Goal: Task Accomplishment & Management: Complete application form

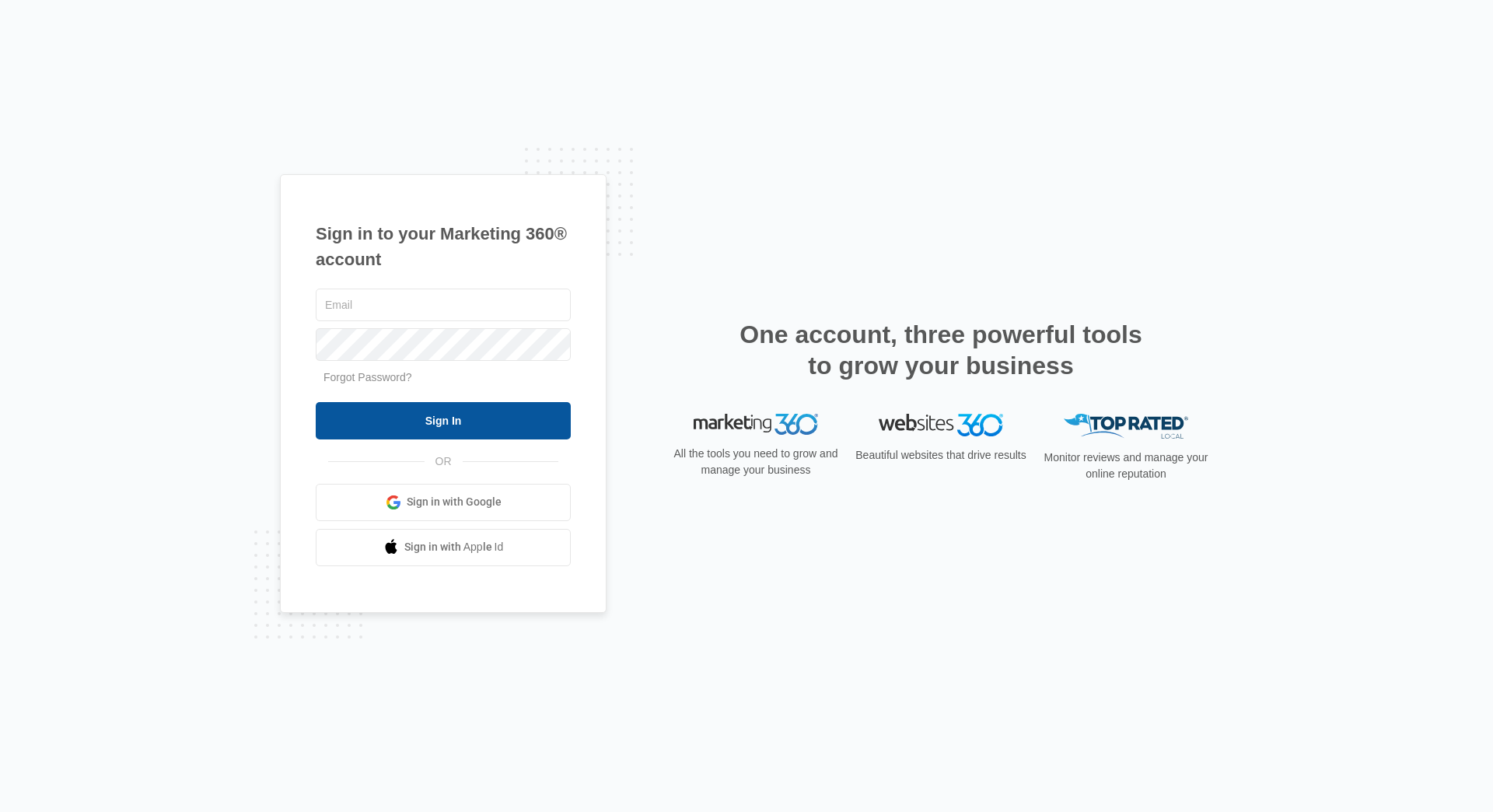
type input "trailslease@vintage-corp.com"
click at [403, 411] on input "Sign In" at bounding box center [444, 421] width 255 height 38
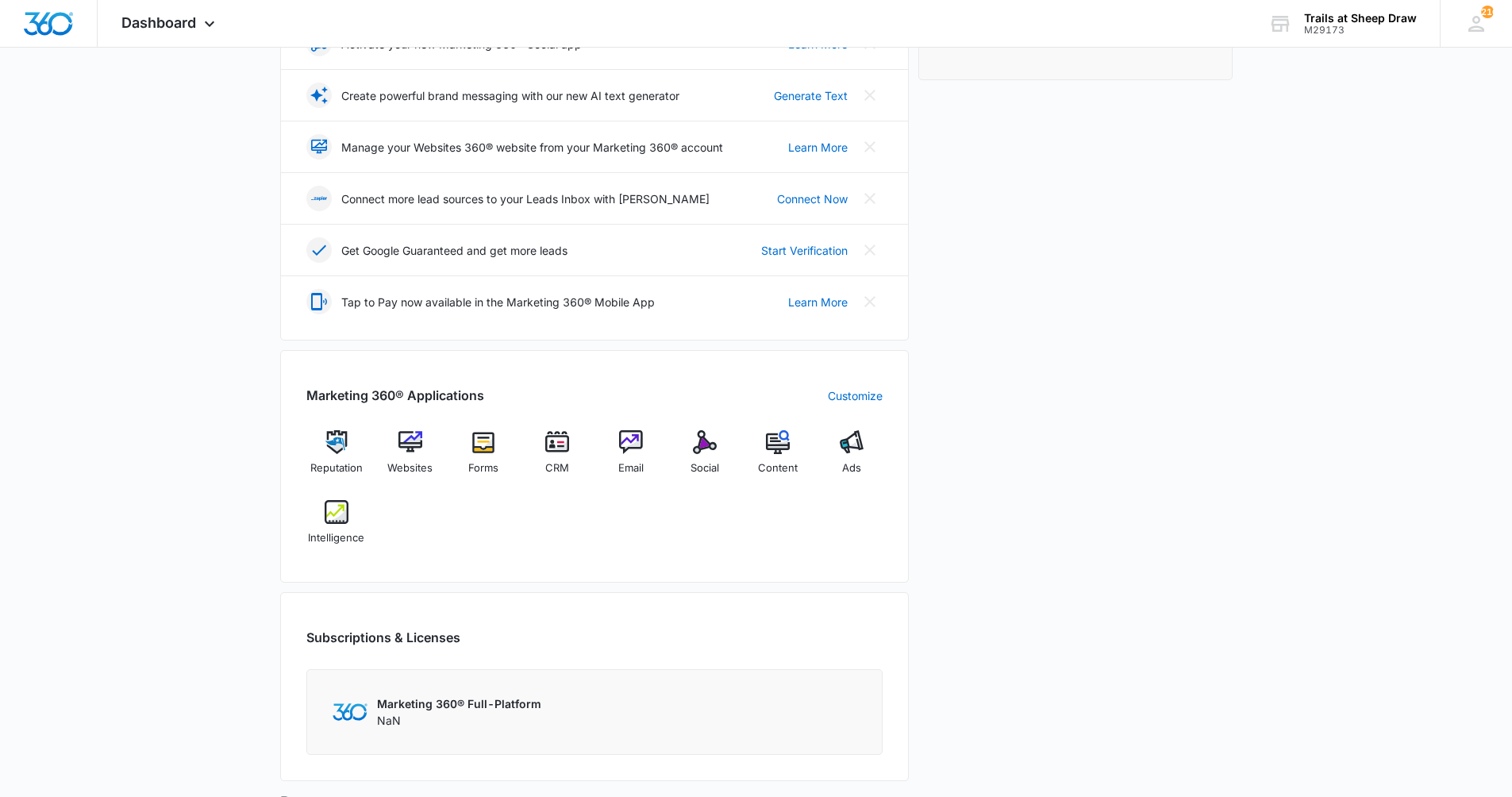
scroll to position [318, 0]
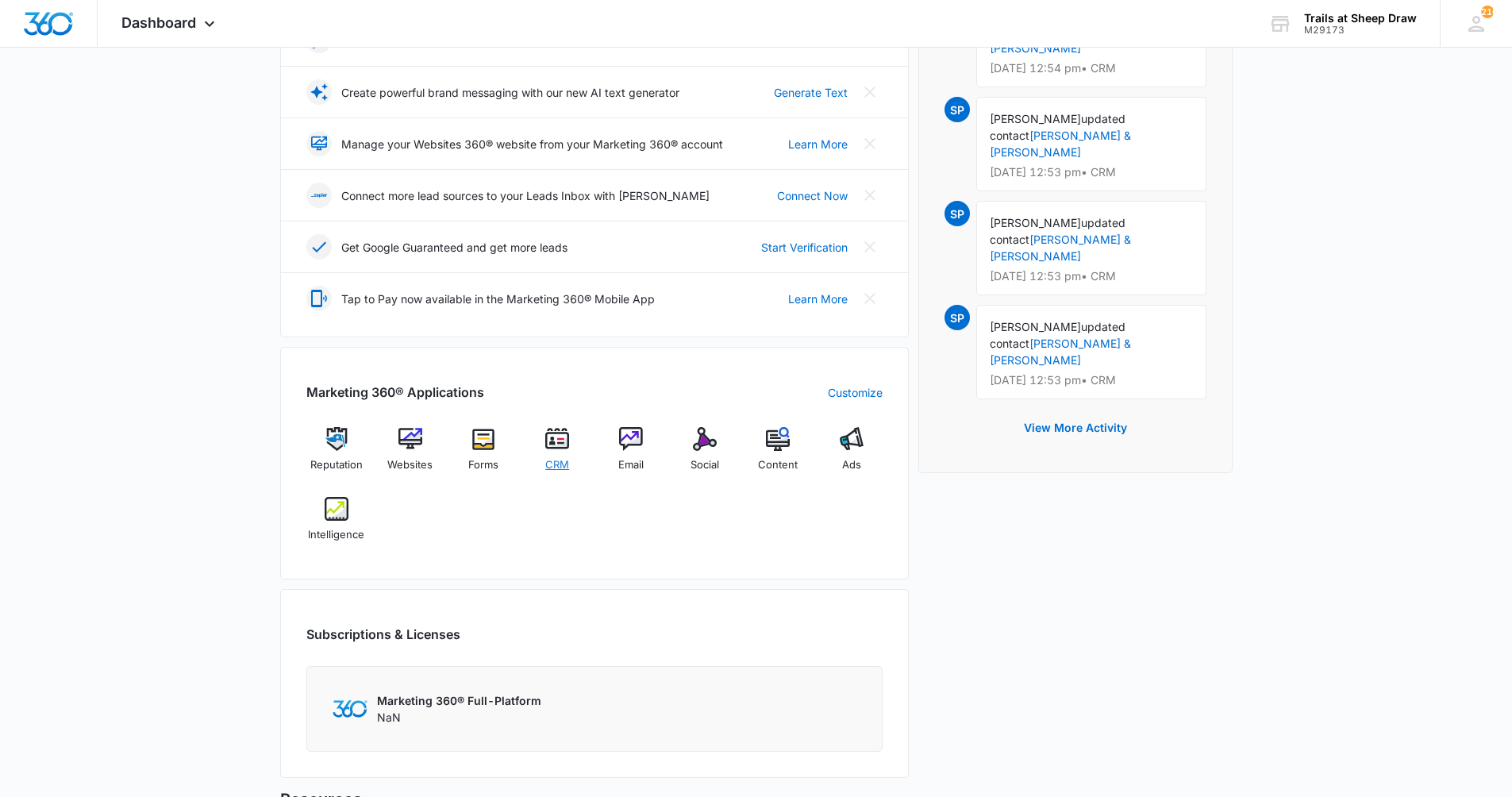
click at [549, 466] on span "CRM" at bounding box center [557, 465] width 23 height 16
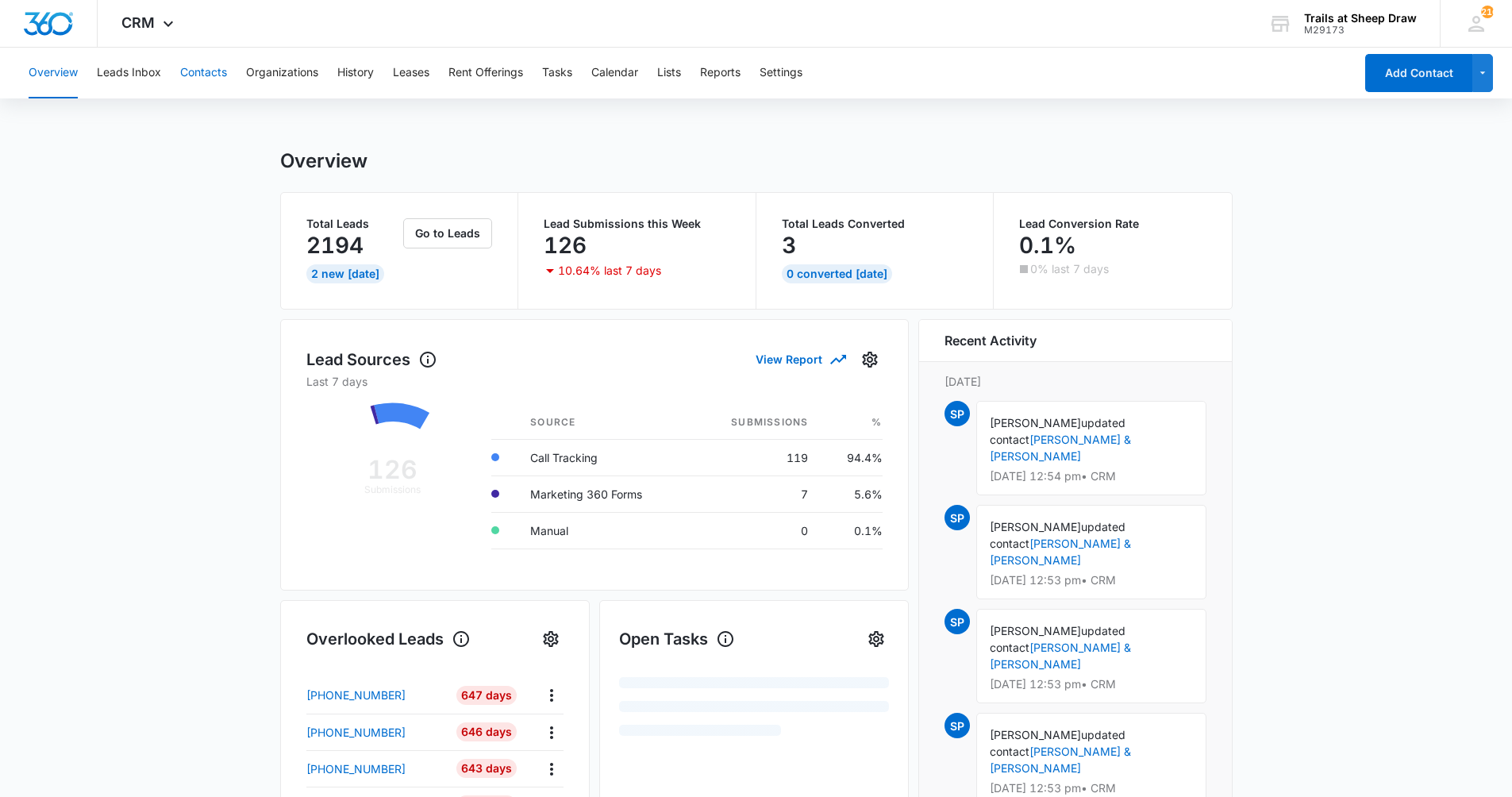
click at [189, 70] on button "Contacts" at bounding box center [203, 73] width 47 height 51
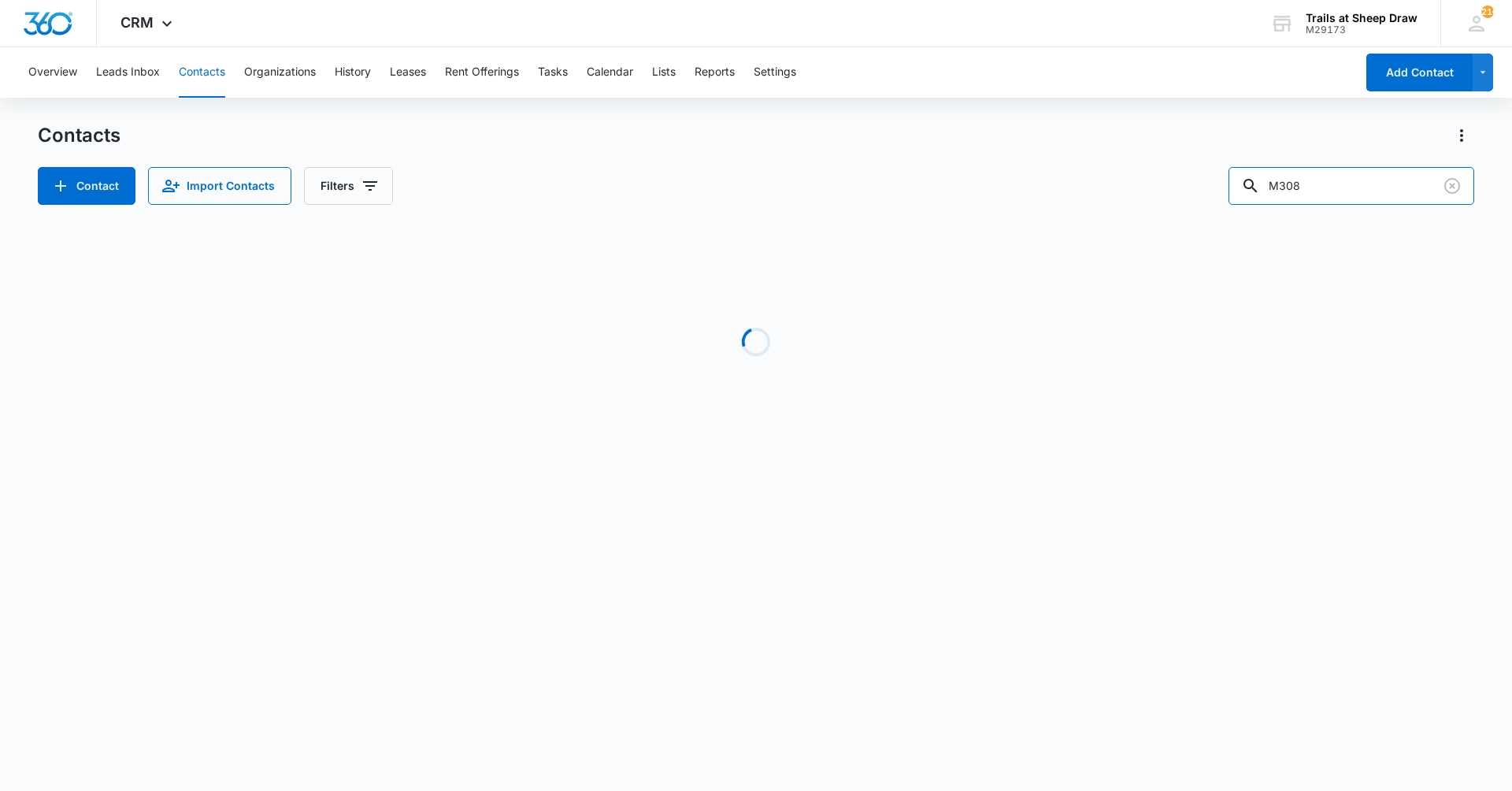
drag, startPoint x: 1346, startPoint y: 194, endPoint x: 1037, endPoint y: 152, distance: 311.8
click at [1037, 152] on div "Contacts Contact Import Contacts Filters M308" at bounding box center [756, 164] width 1437 height 82
type input "q201"
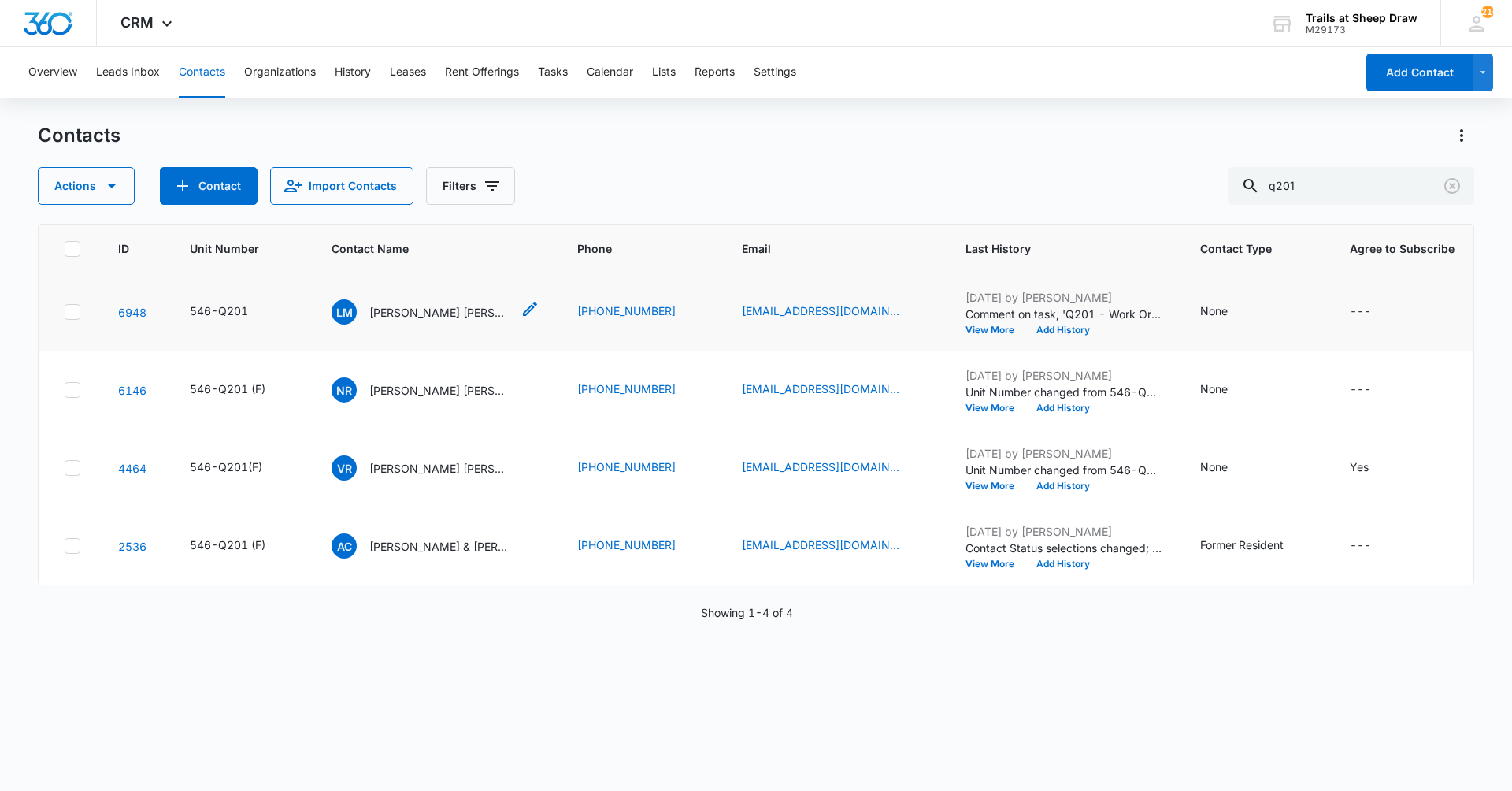
click at [464, 307] on p "[PERSON_NAME] [PERSON_NAME] & [PERSON_NAME]" at bounding box center [440, 313] width 141 height 17
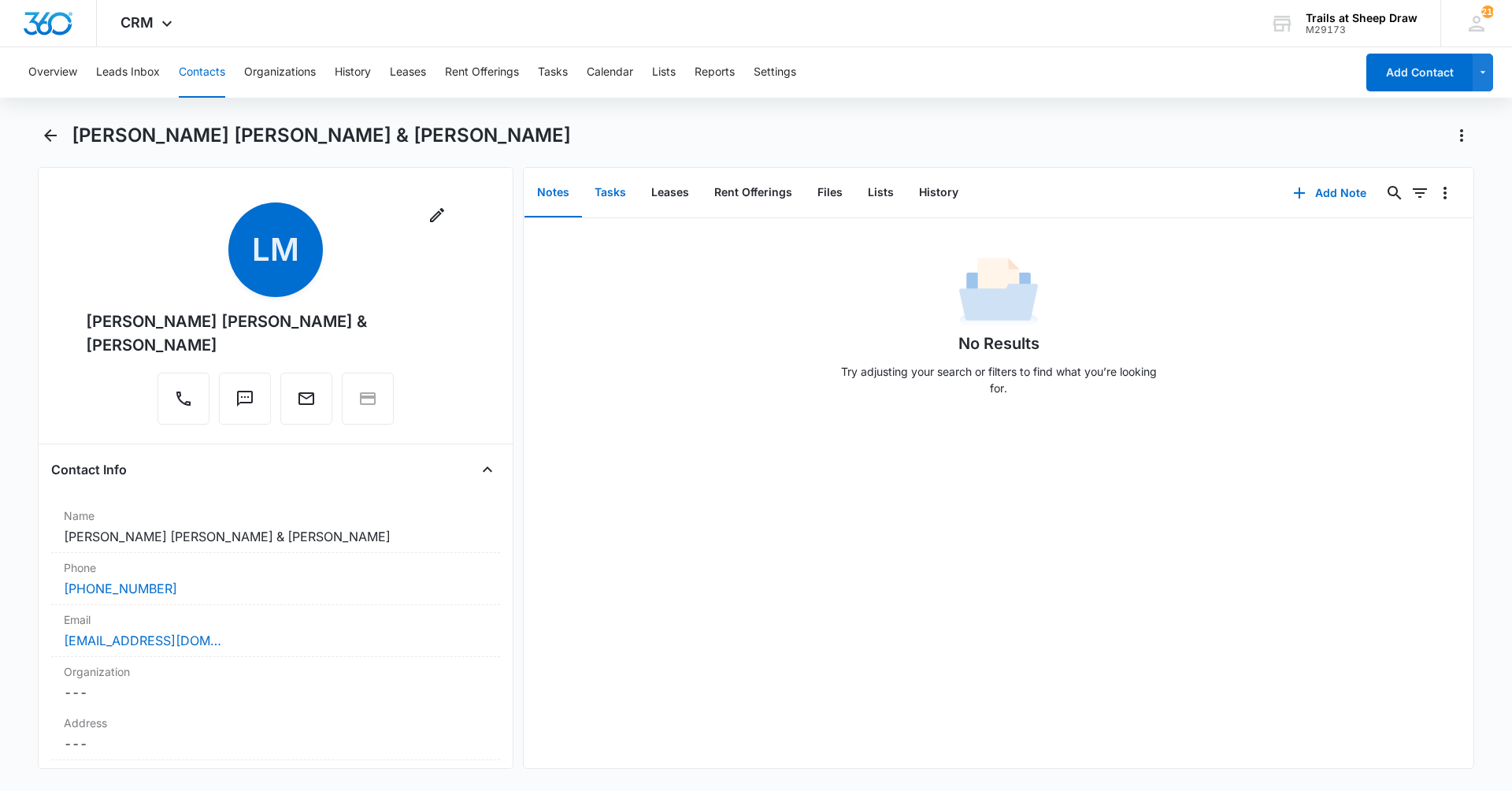
click at [615, 195] on button "Tasks" at bounding box center [610, 193] width 57 height 48
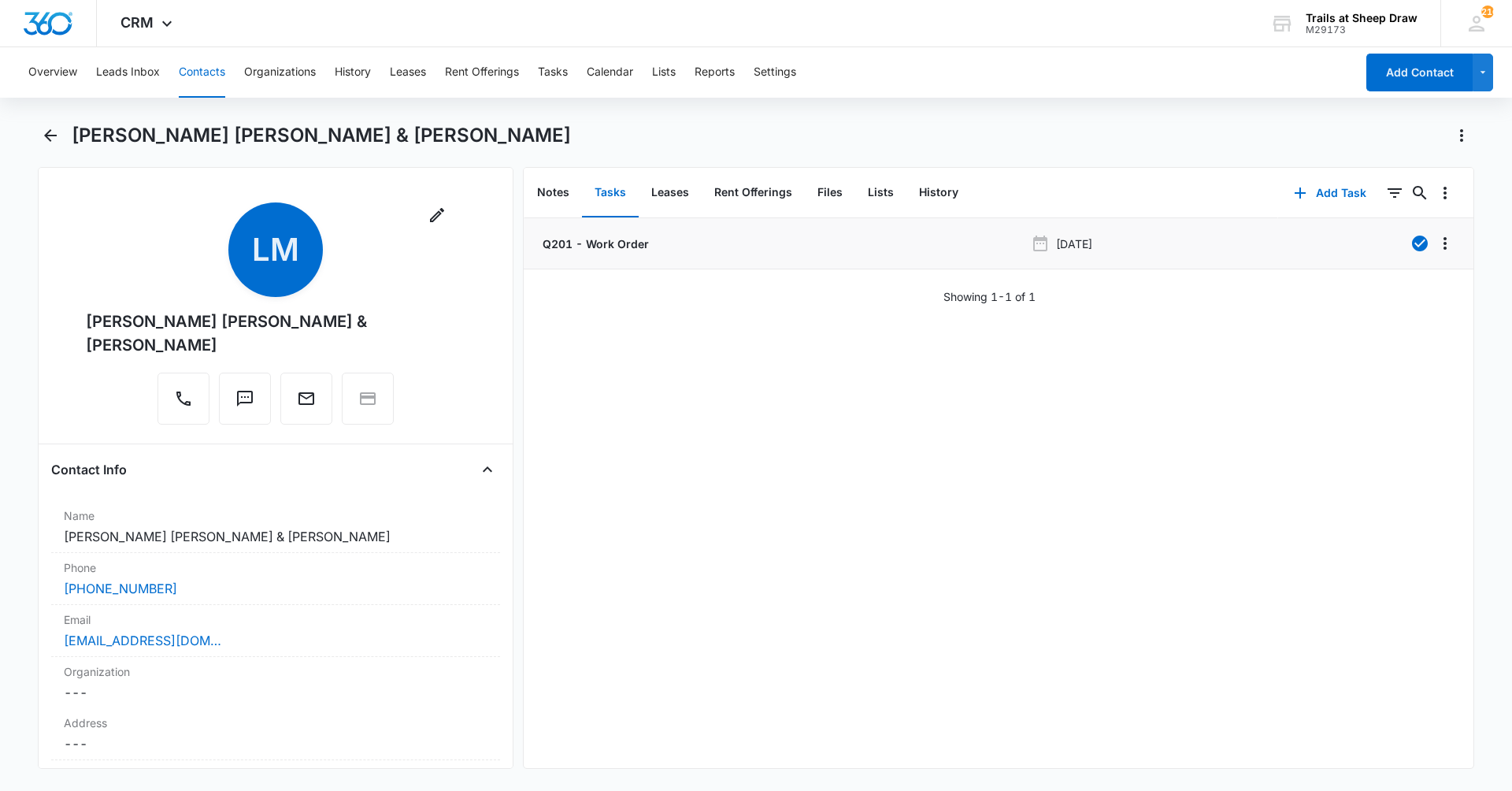
click at [835, 240] on div "Q201 - Work Order" at bounding box center [782, 244] width 485 height 17
click at [555, 249] on p "Q201 - Work Order" at bounding box center [595, 244] width 110 height 17
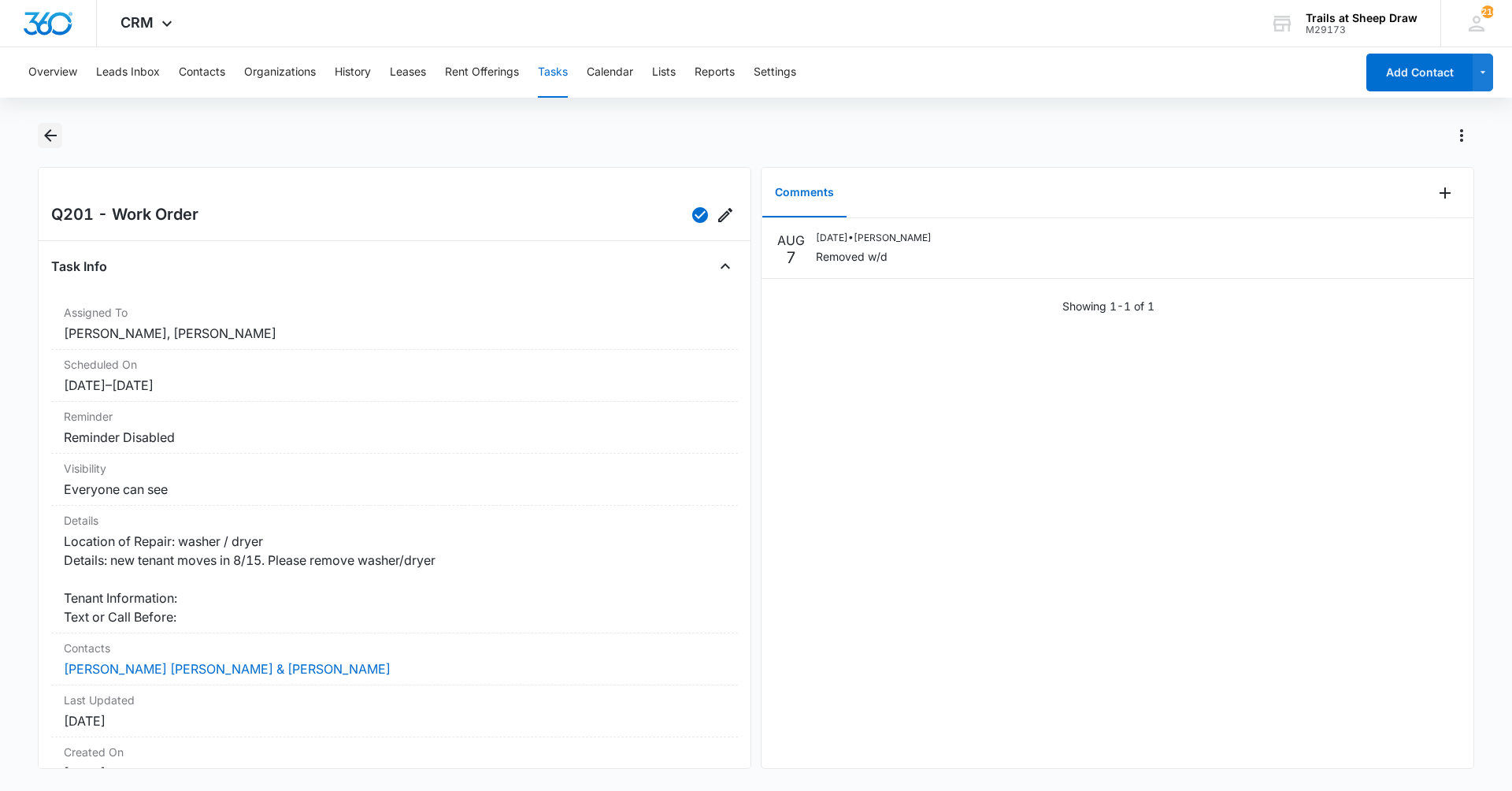
click at [44, 130] on icon "Back" at bounding box center [50, 135] width 19 height 19
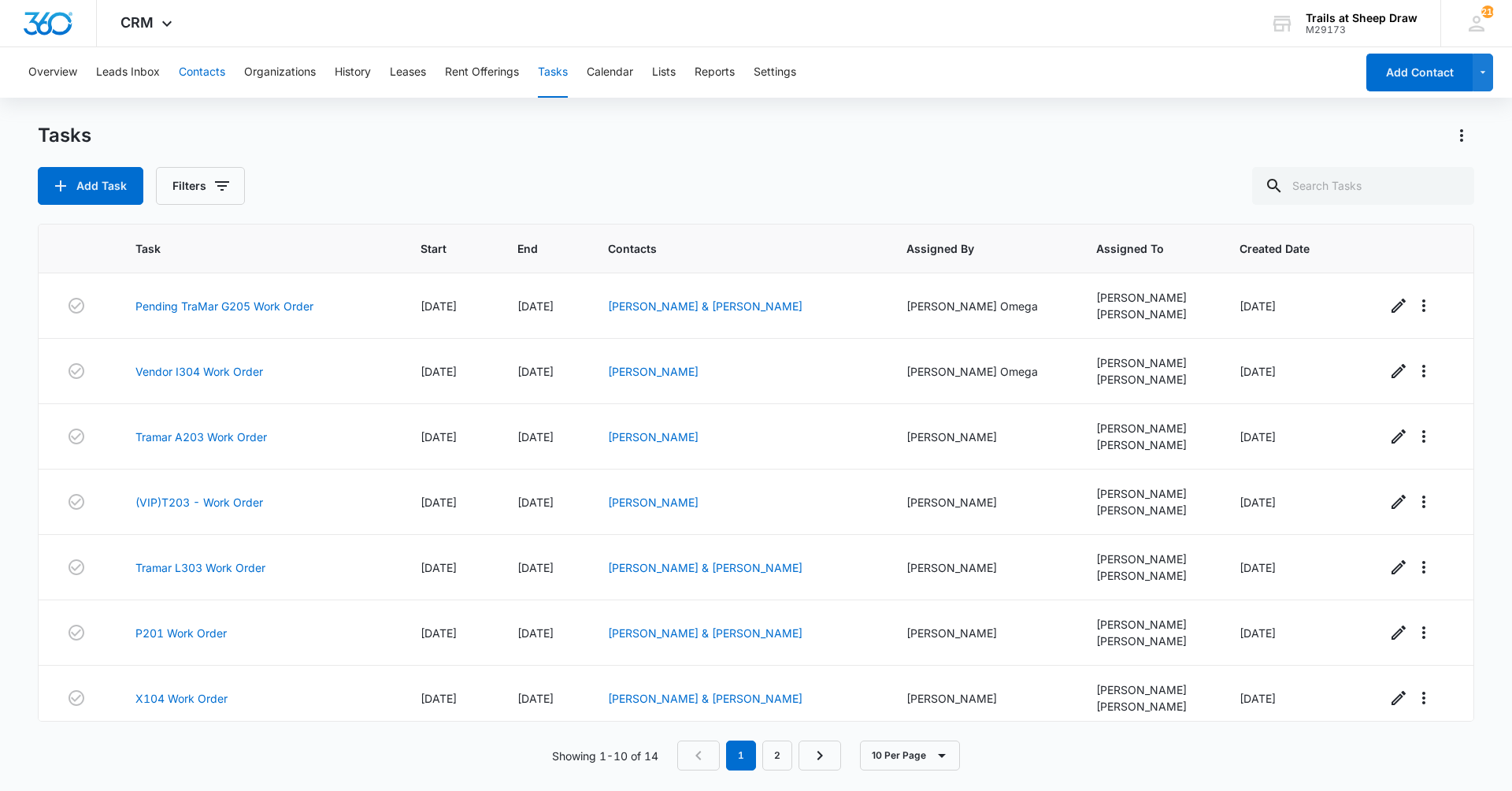
click at [188, 72] on button "Contacts" at bounding box center [202, 73] width 47 height 50
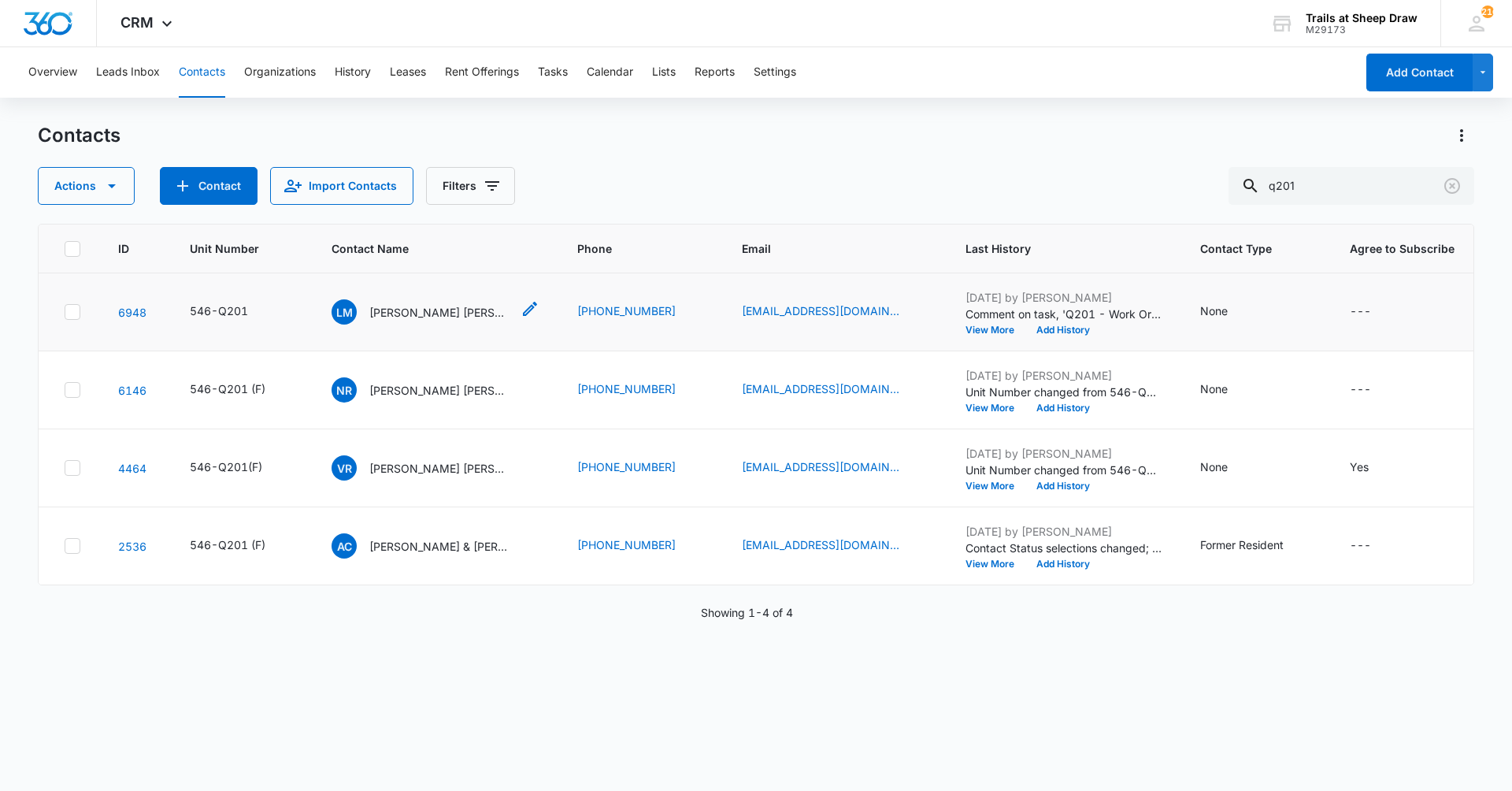
click at [362, 311] on div "[PERSON_NAME] [PERSON_NAME] & [PERSON_NAME]" at bounding box center [421, 312] width 180 height 25
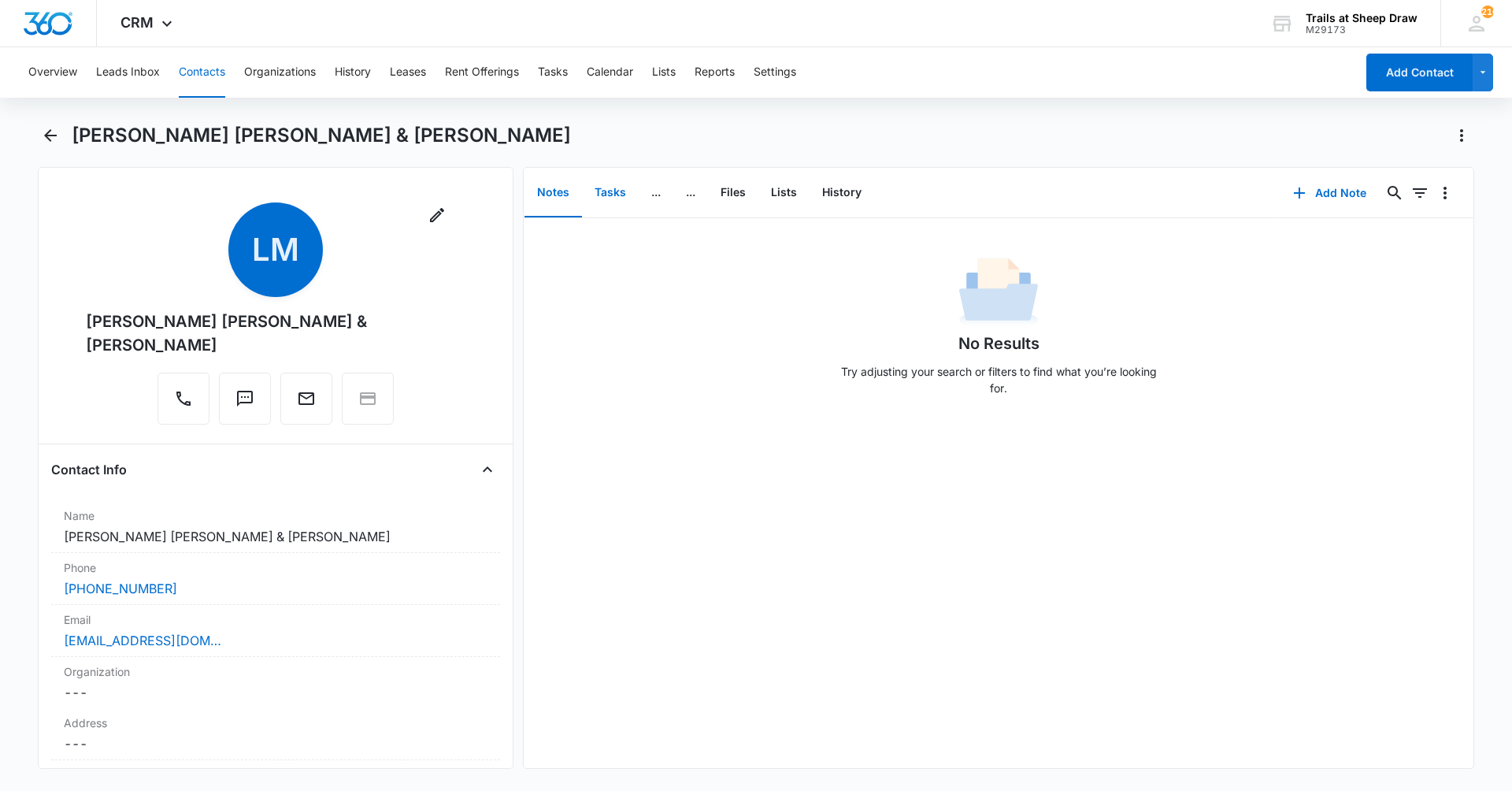
click at [609, 185] on button "Tasks" at bounding box center [610, 193] width 57 height 48
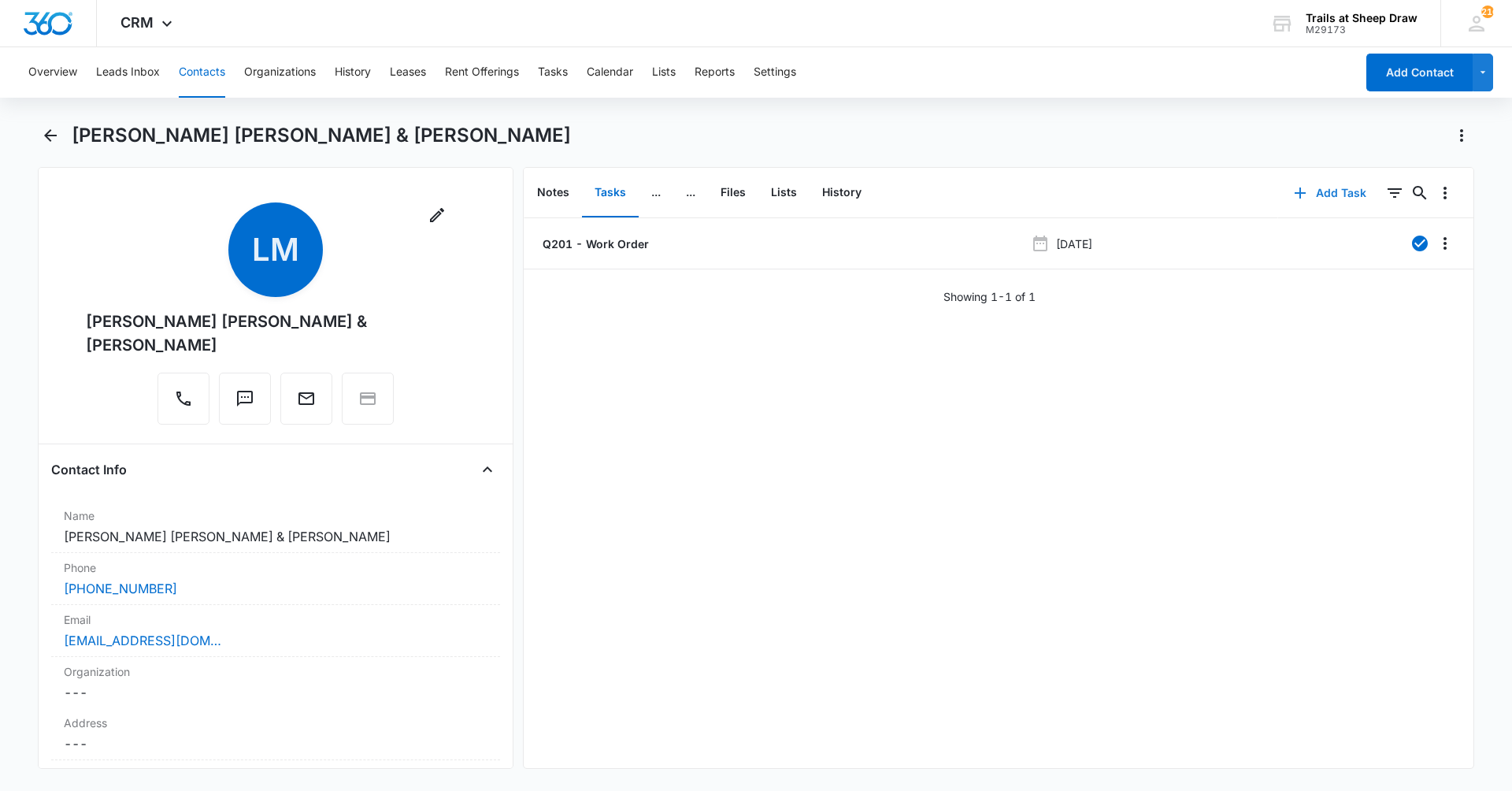
click at [1313, 197] on button "Add Task" at bounding box center [1331, 193] width 104 height 38
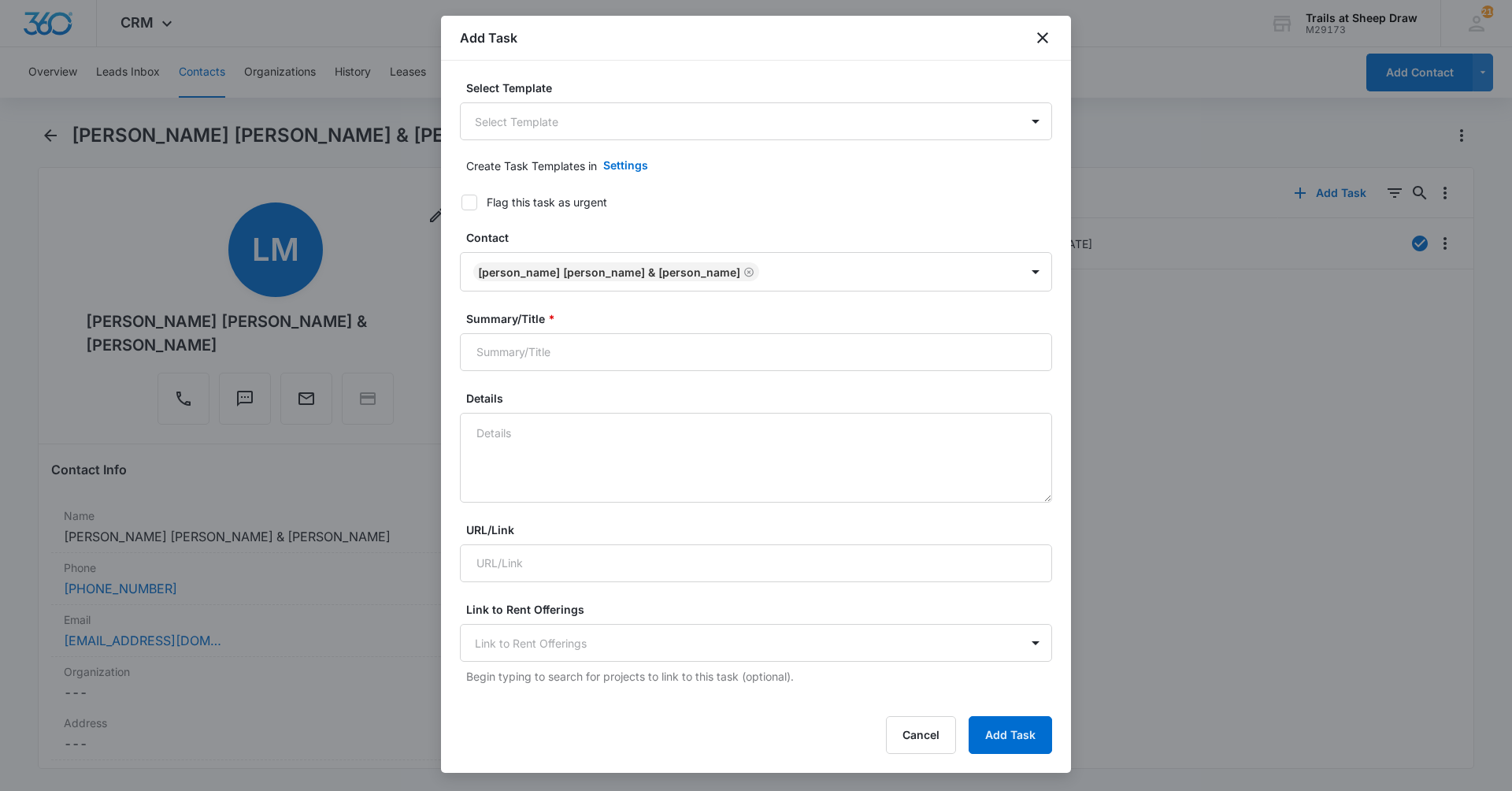
click at [616, 141] on form "Select Template Select Template Create Task Templates in Settings Flag this tas…" at bounding box center [756, 769] width 593 height 1378
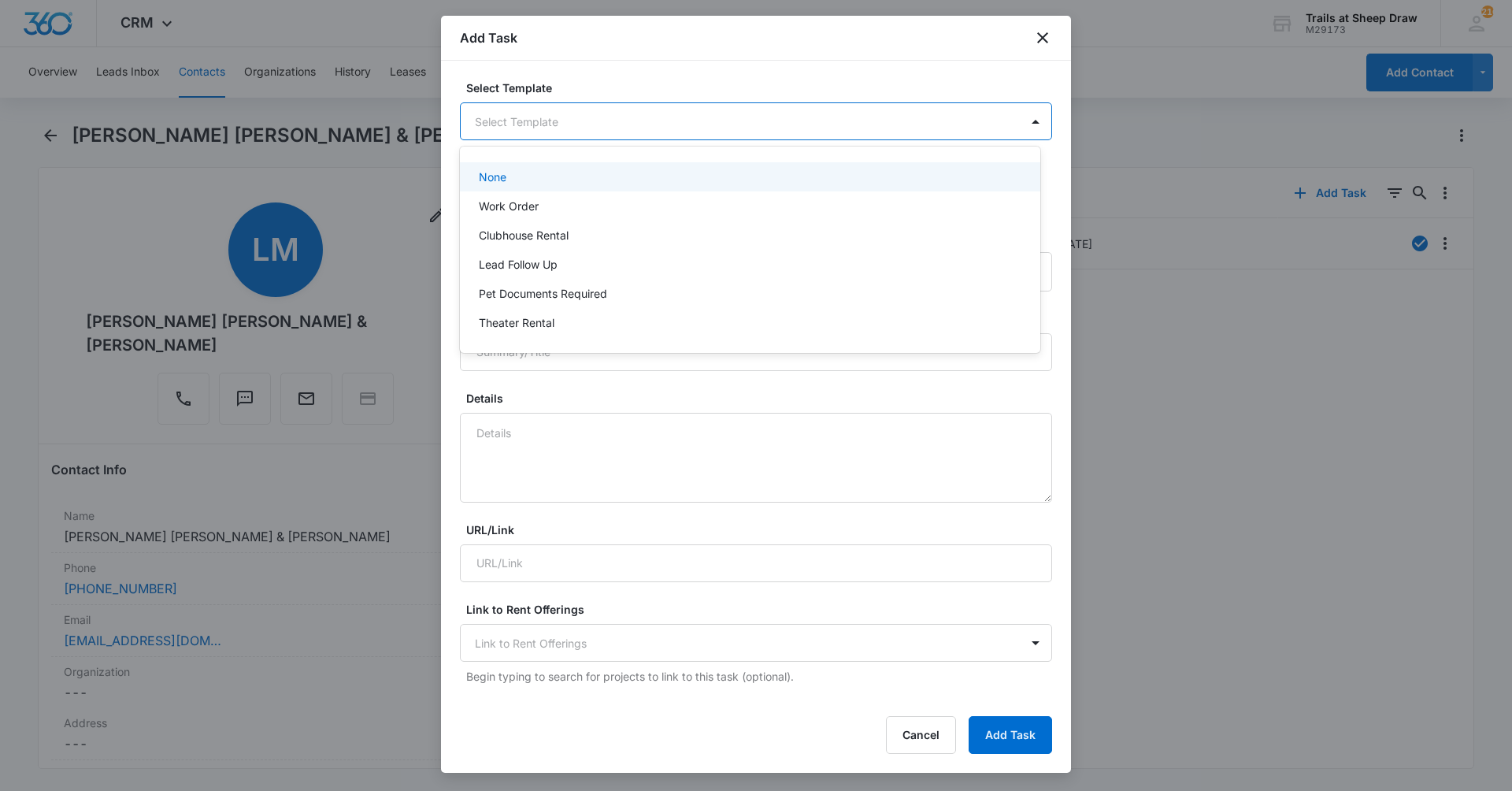
click at [622, 123] on body "CRM Apps Reputation Websites Forms CRM Email Social Content Ads Intelligence Fi…" at bounding box center [756, 396] width 1512 height 791
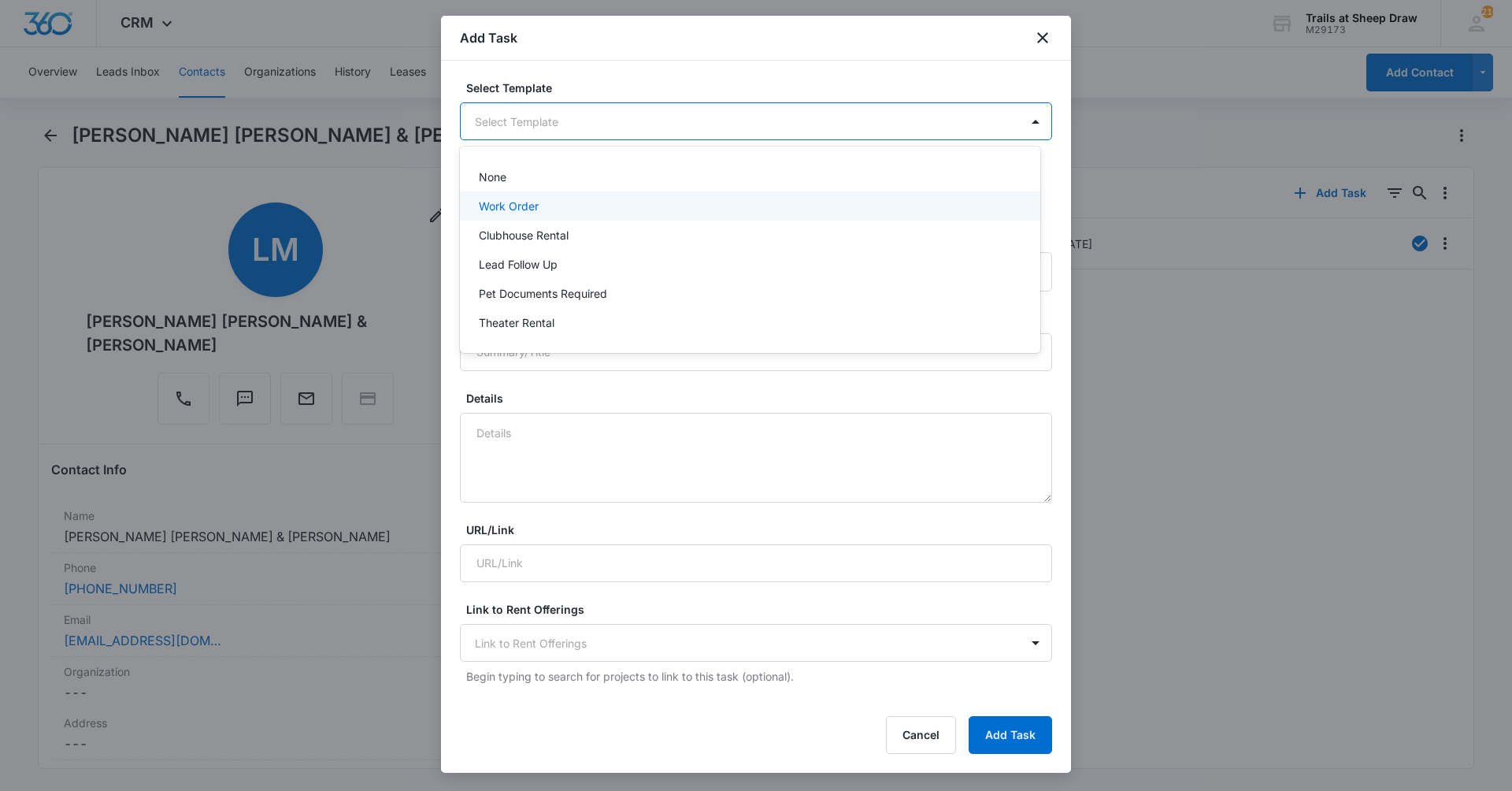
click at [629, 194] on div "Work Order" at bounding box center [750, 206] width 581 height 29
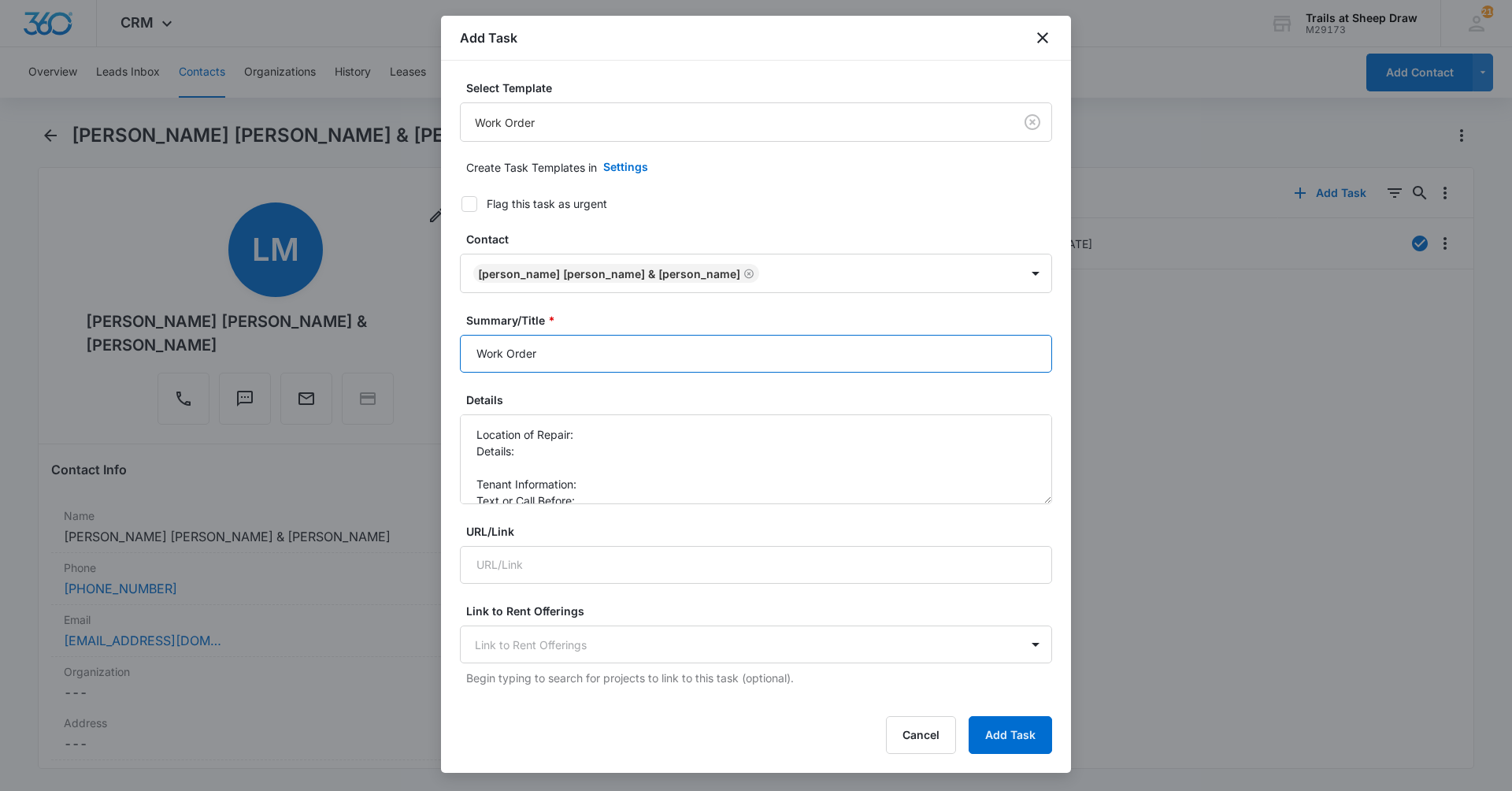
click at [464, 355] on input "Work Order" at bounding box center [756, 354] width 593 height 38
type input "Q201 Work Order"
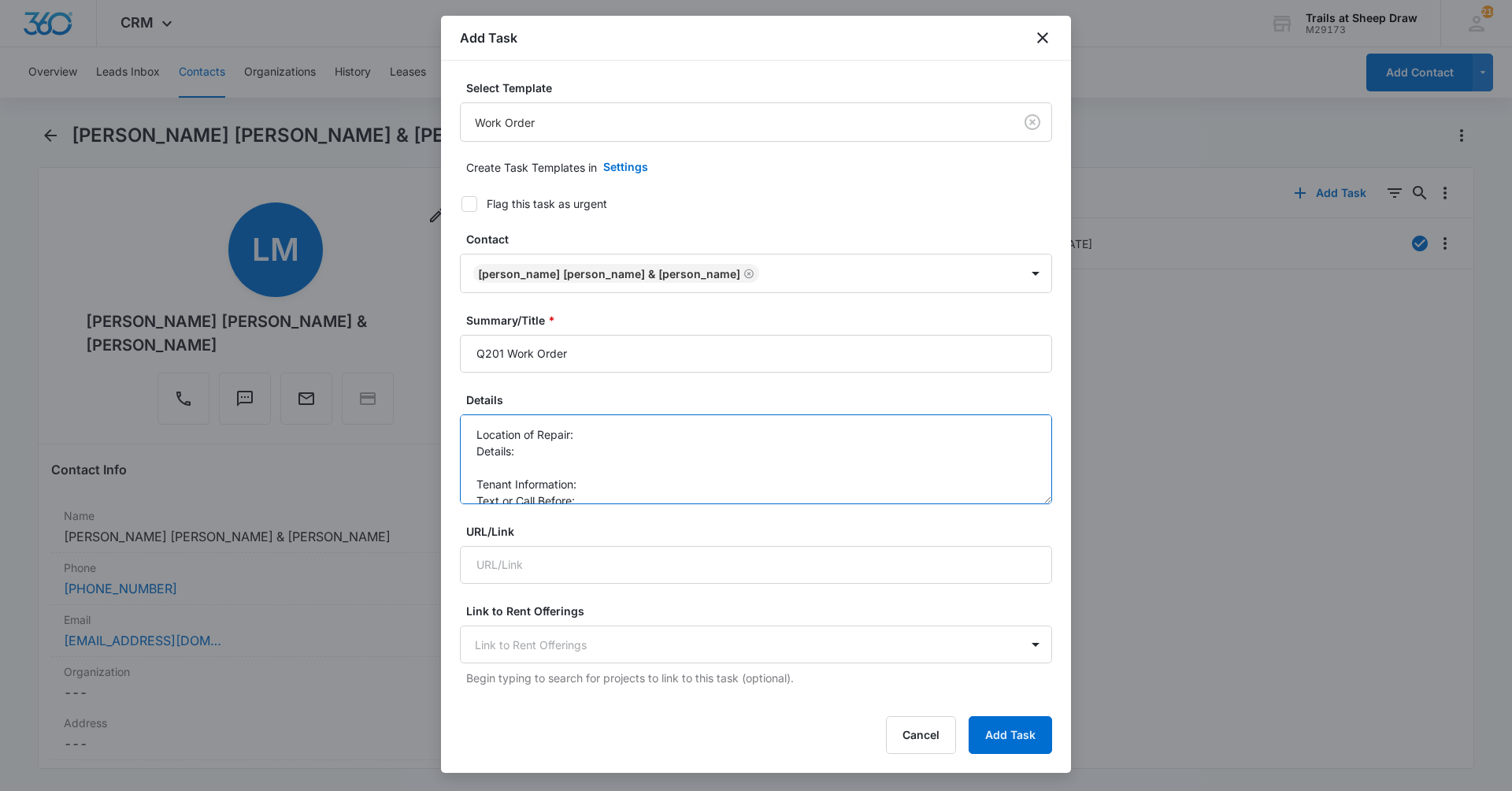
click at [602, 442] on textarea "Location of Repair: Details: Tenant Information: Text or Call Before:" at bounding box center [756, 459] width 593 height 90
click at [602, 442] on textarea "Location of Repair: Add w/d Details: Tenant Information: Text or Call Before:" at bounding box center [756, 459] width 593 height 90
click at [606, 453] on textarea "Location of Repair: Add w/d Details: Tenant Information: Text or Call Before:" at bounding box center [756, 459] width 593 height 90
click at [629, 490] on textarea "Location of Repair: Add w/d Details: They decided to get w/d Tenant Information…" at bounding box center [756, 459] width 593 height 90
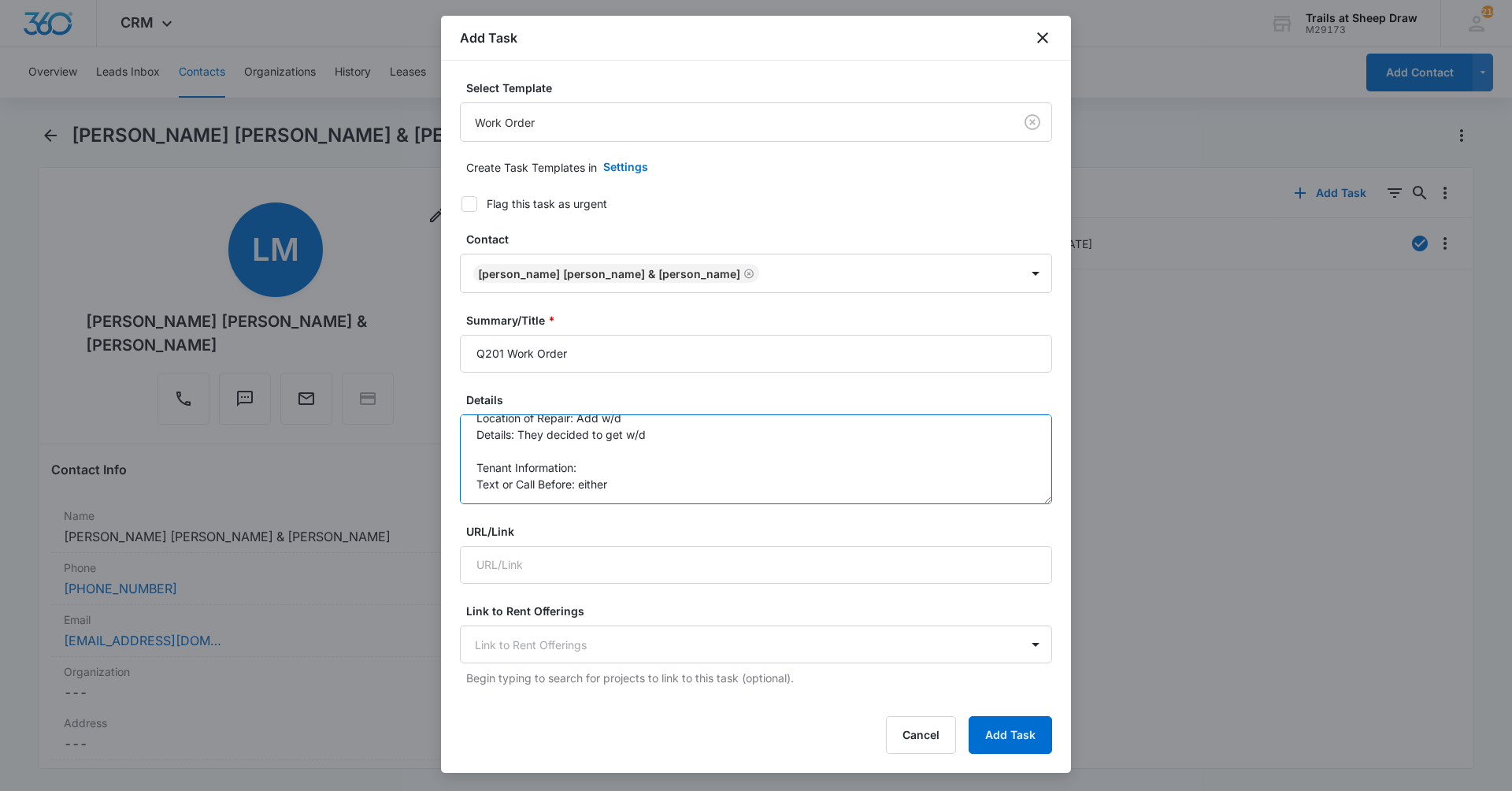
type textarea "Location of Repair: Add w/d Details: They decided to get w/d Tenant Information…"
click at [701, 531] on label "URL/Link" at bounding box center [762, 531] width 593 height 17
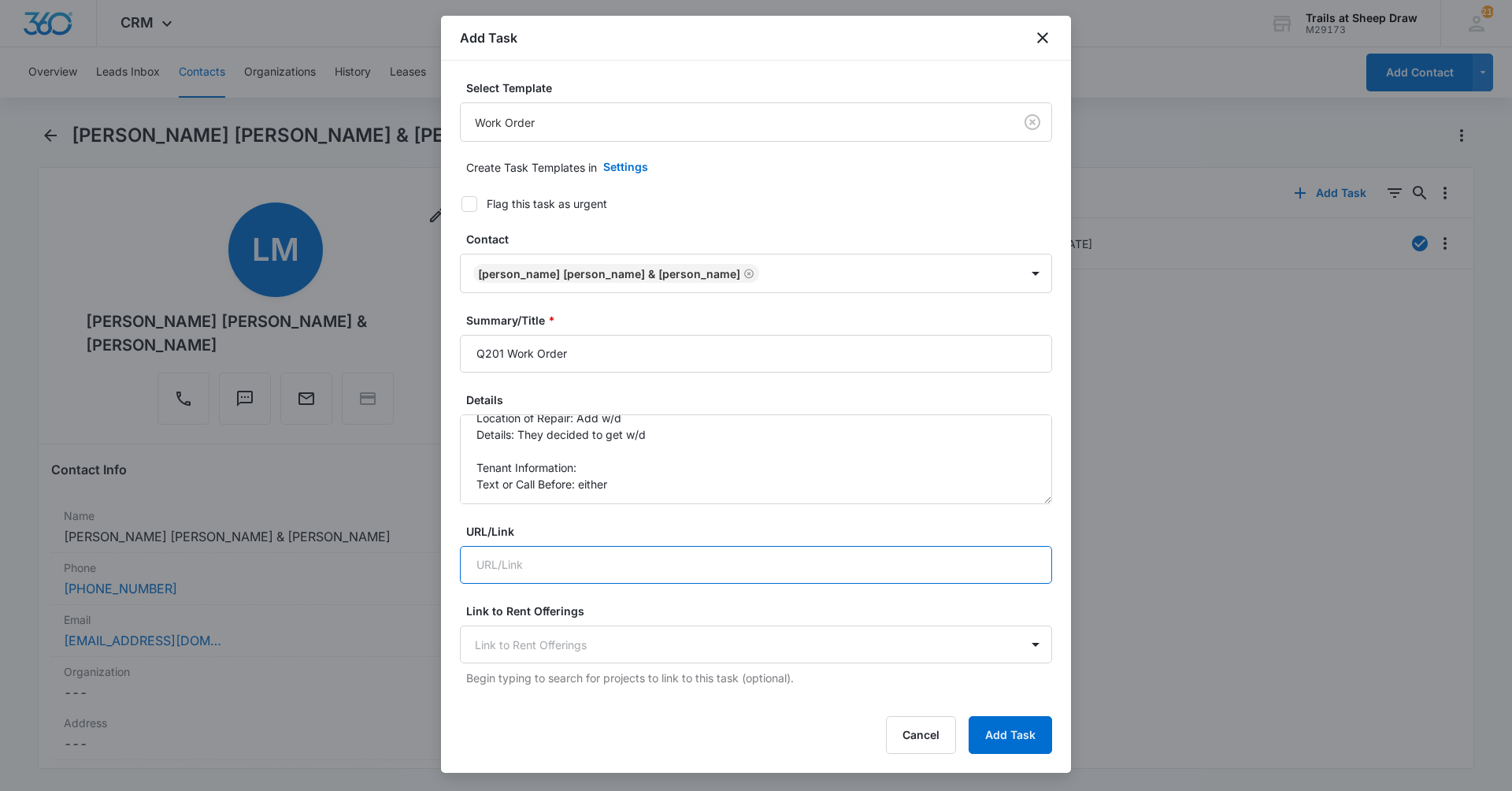
click at [701, 546] on input "URL/Link" at bounding box center [756, 565] width 593 height 38
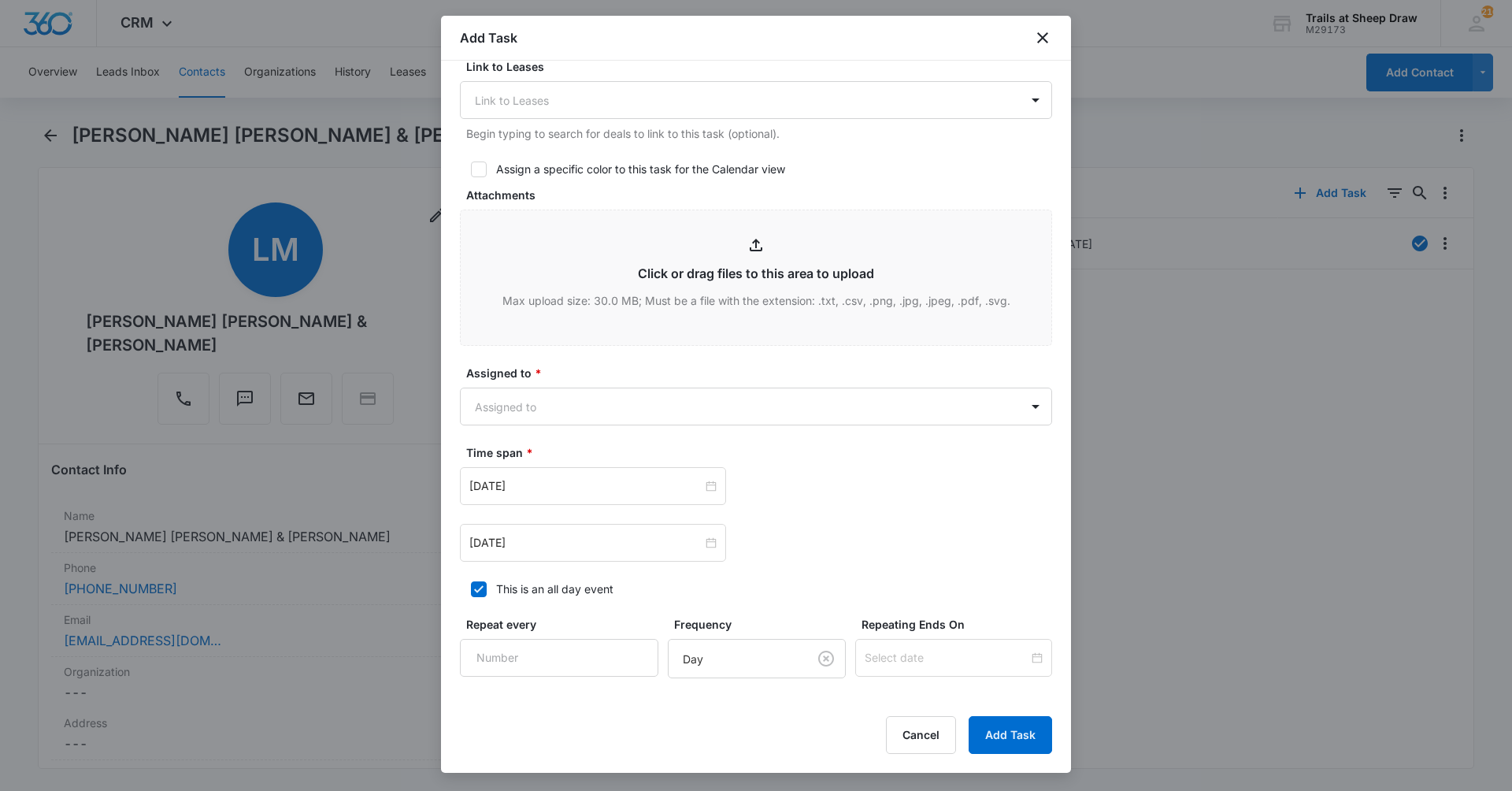
scroll to position [778, 0]
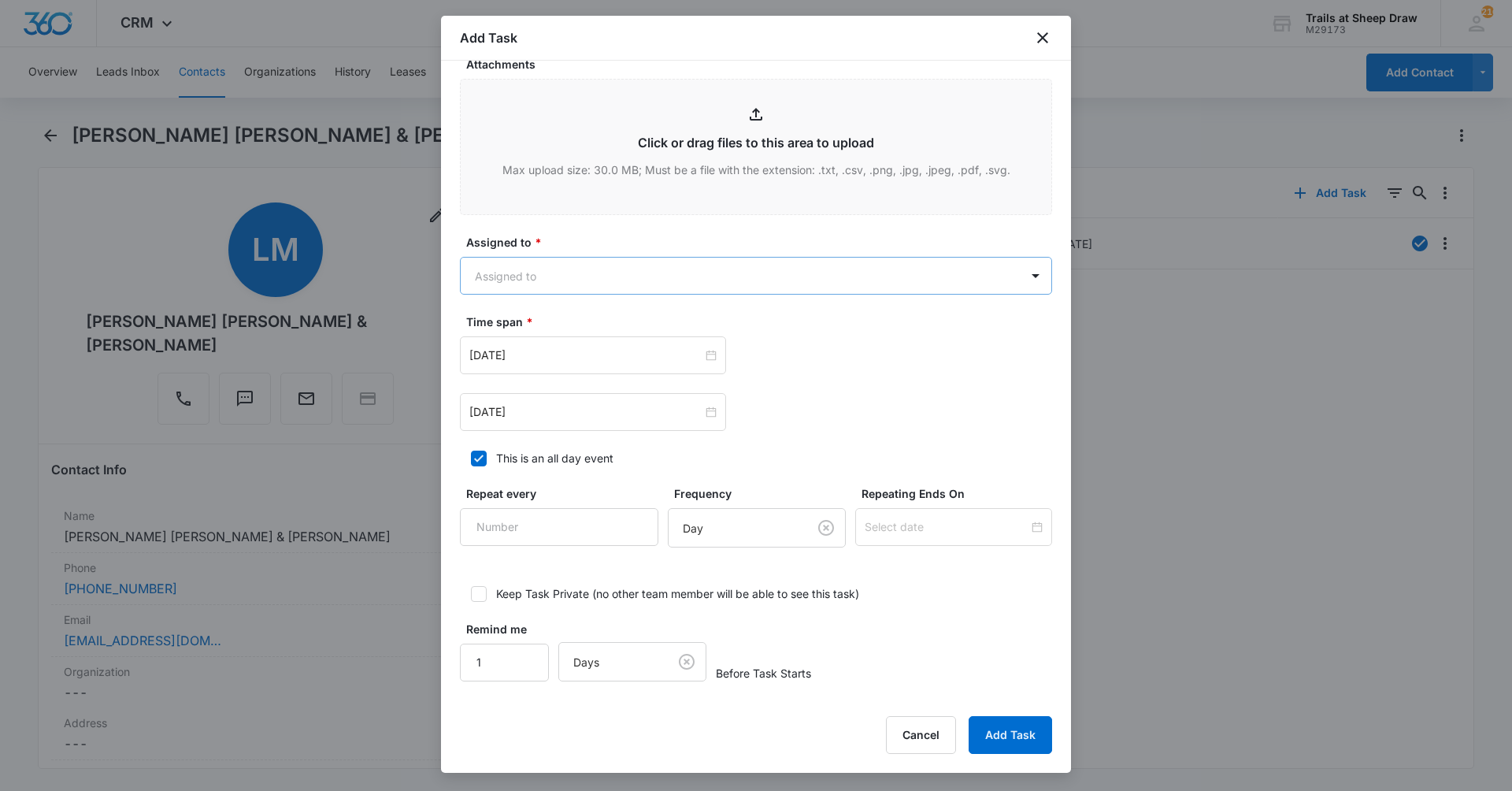
click at [690, 270] on body "CRM Apps Reputation Websites Forms CRM Email Social Content Ads Intelligence Fi…" at bounding box center [756, 396] width 1512 height 791
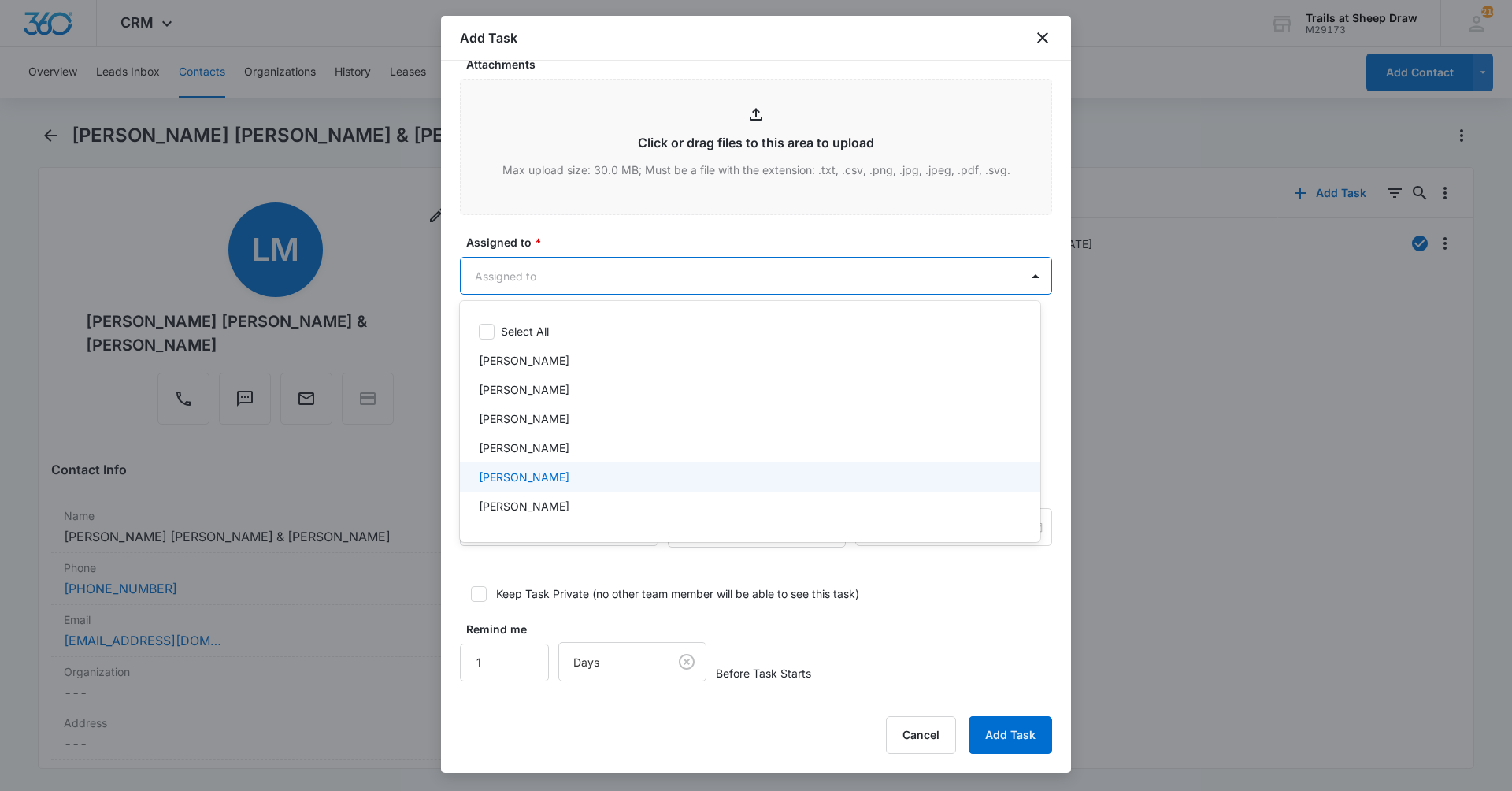
click at [591, 473] on div "[PERSON_NAME]" at bounding box center [749, 477] width 540 height 17
click at [590, 479] on div "[PERSON_NAME]" at bounding box center [749, 479] width 540 height 19
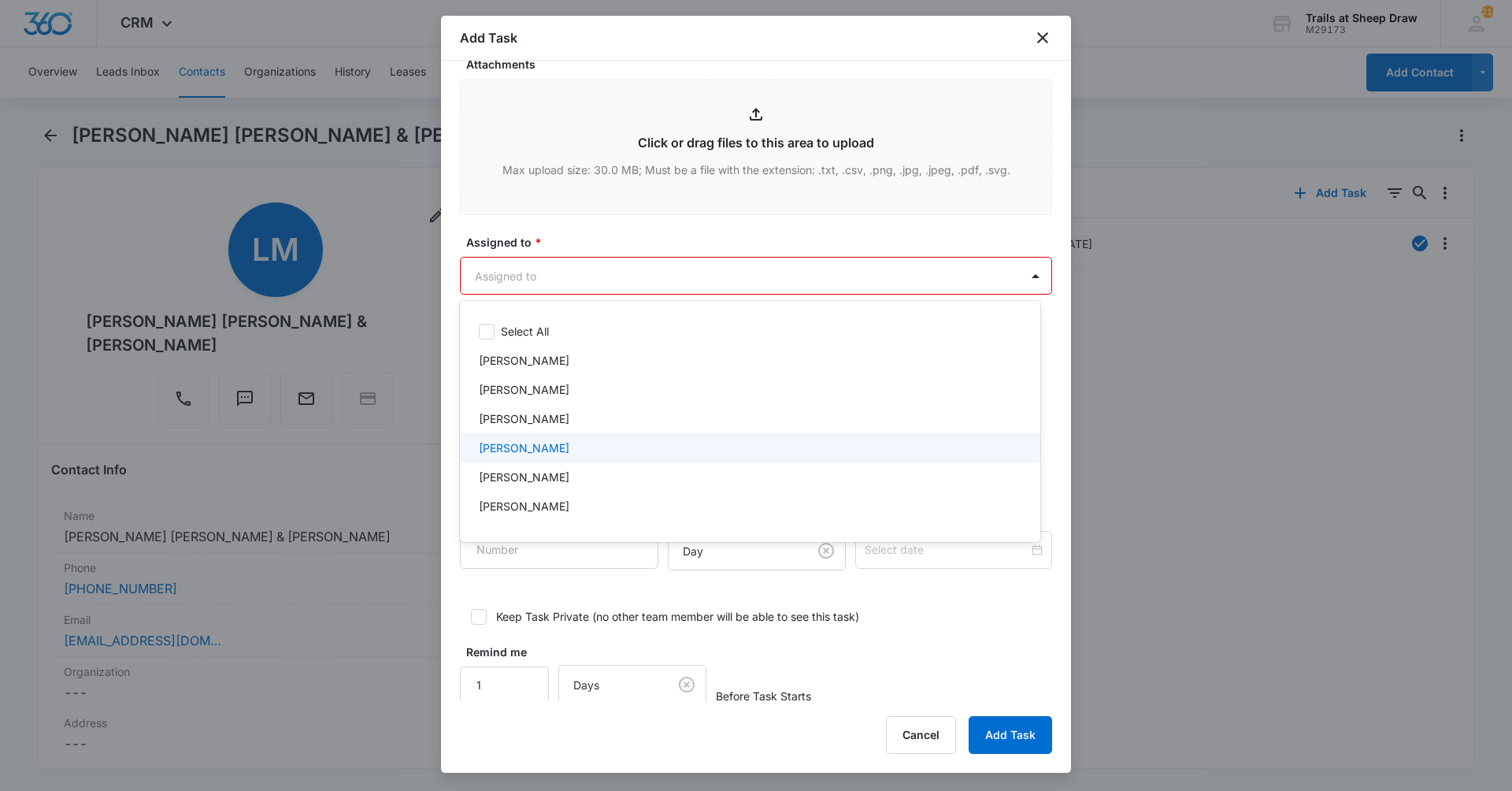
click at [593, 461] on div "[PERSON_NAME]" at bounding box center [750, 448] width 581 height 29
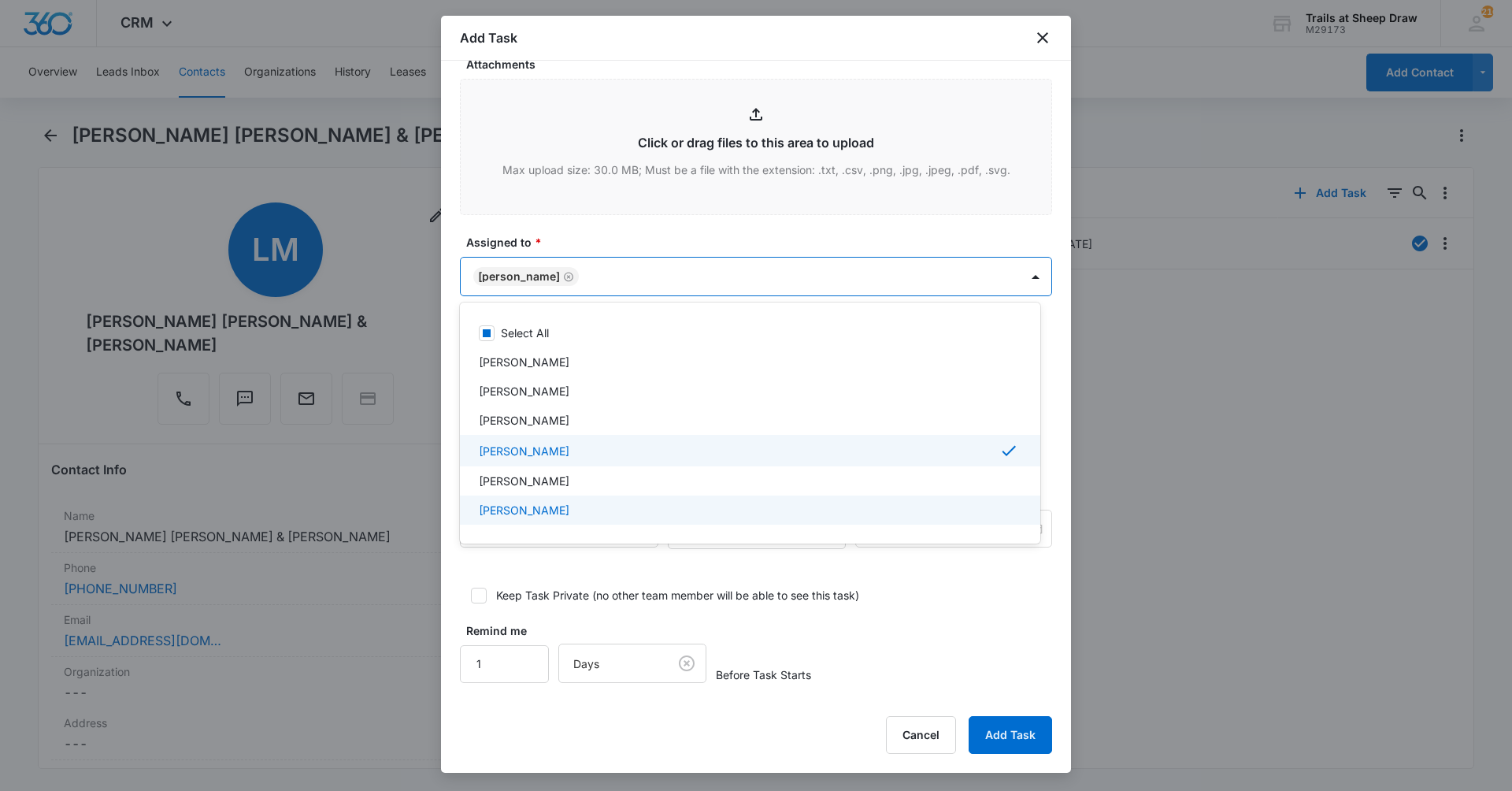
click at [569, 516] on p "[PERSON_NAME]" at bounding box center [524, 510] width 90 height 17
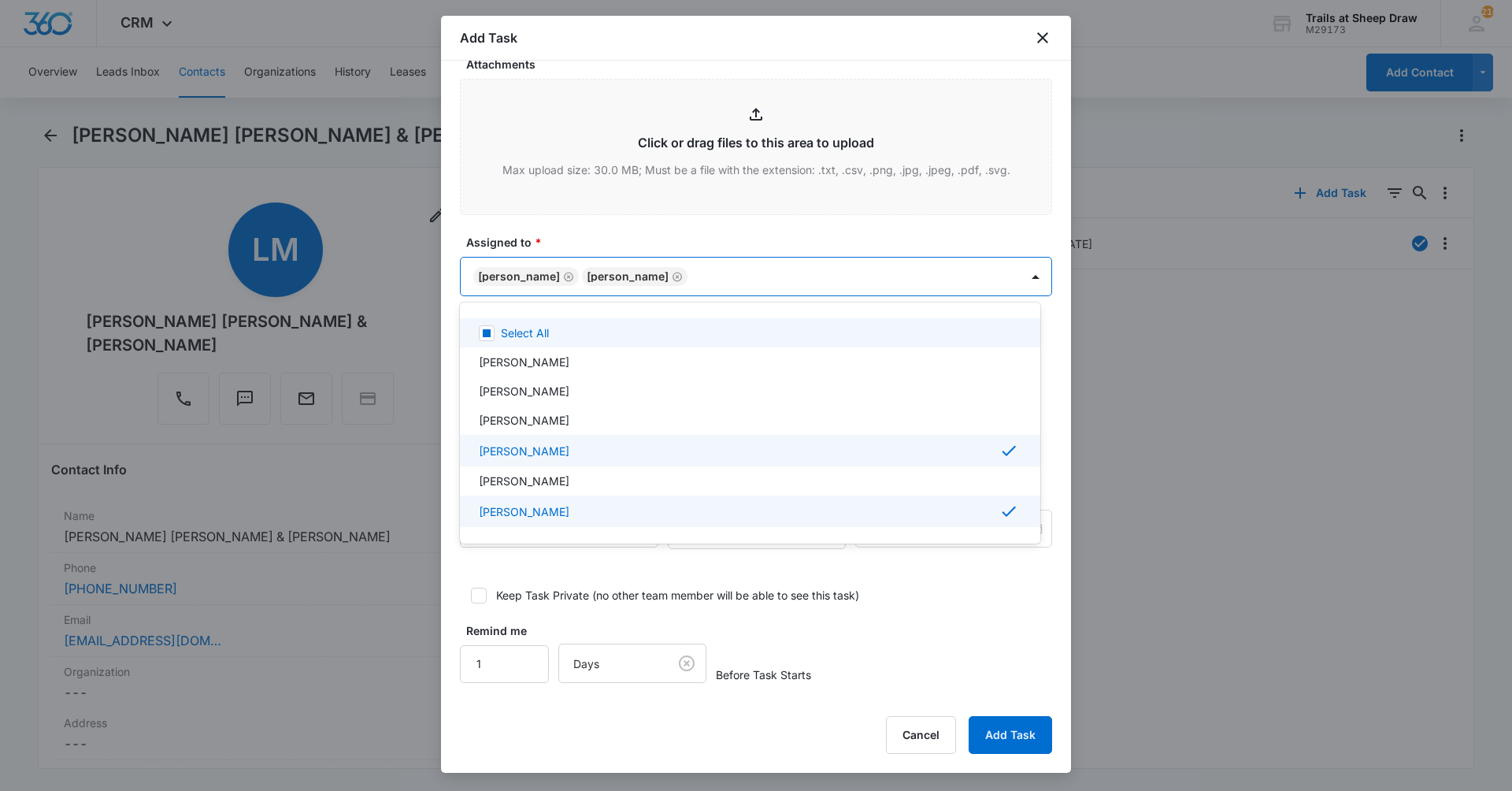
click at [810, 227] on div at bounding box center [756, 396] width 1512 height 791
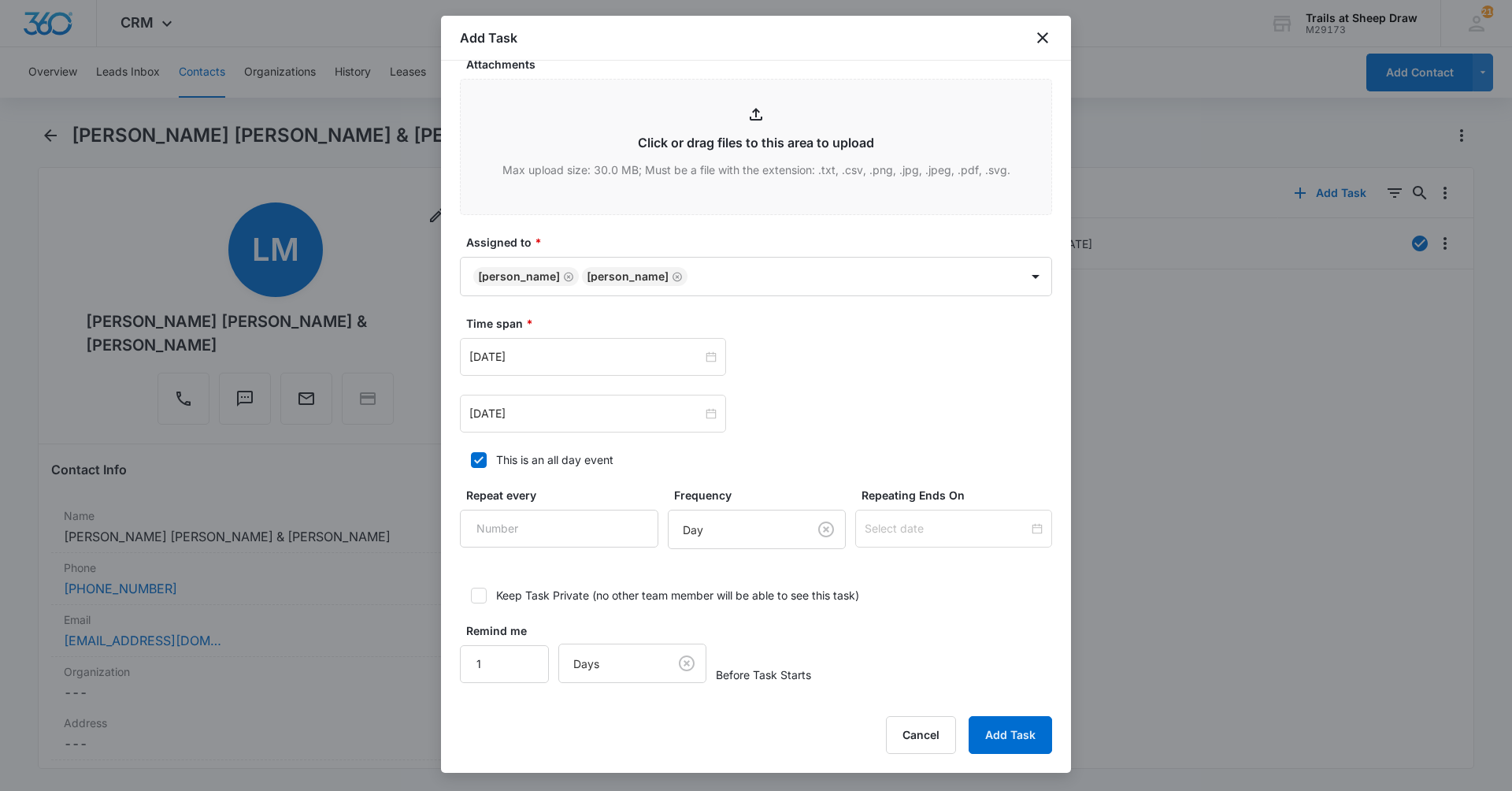
scroll to position [779, 0]
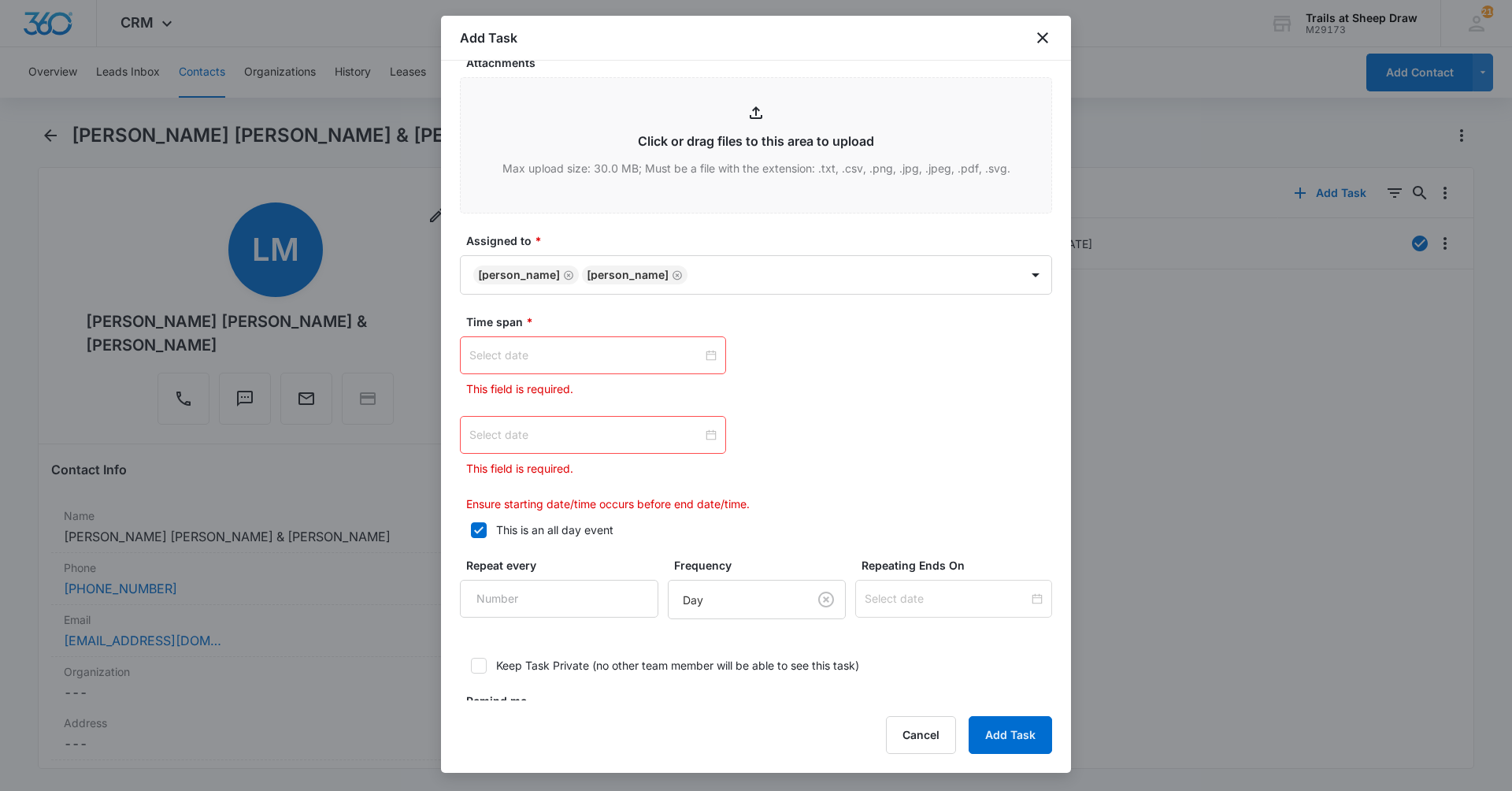
click at [708, 353] on div at bounding box center [594, 355] width 248 height 18
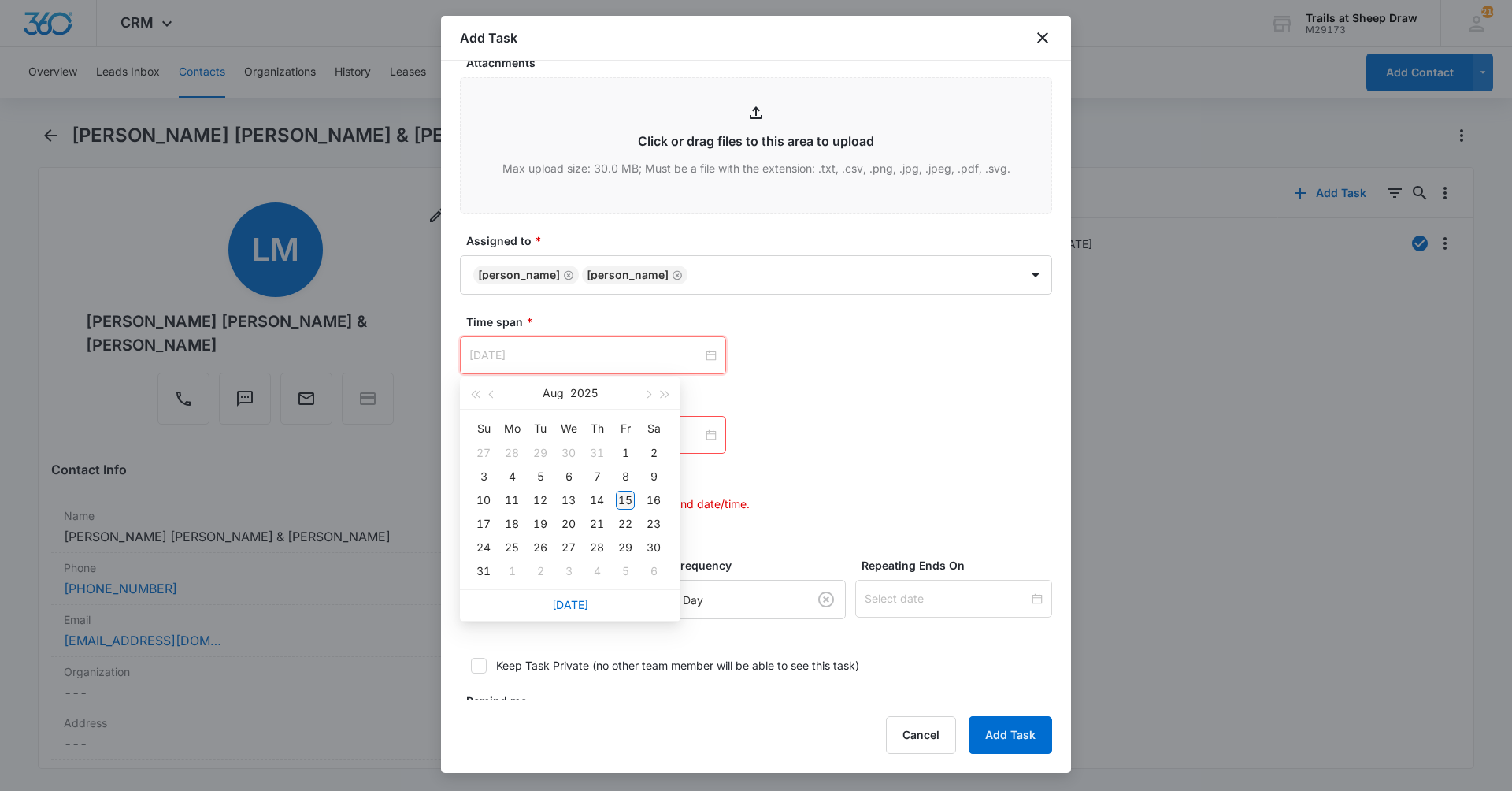
type input "[DATE]"
click at [633, 496] on div "15" at bounding box center [625, 500] width 19 height 19
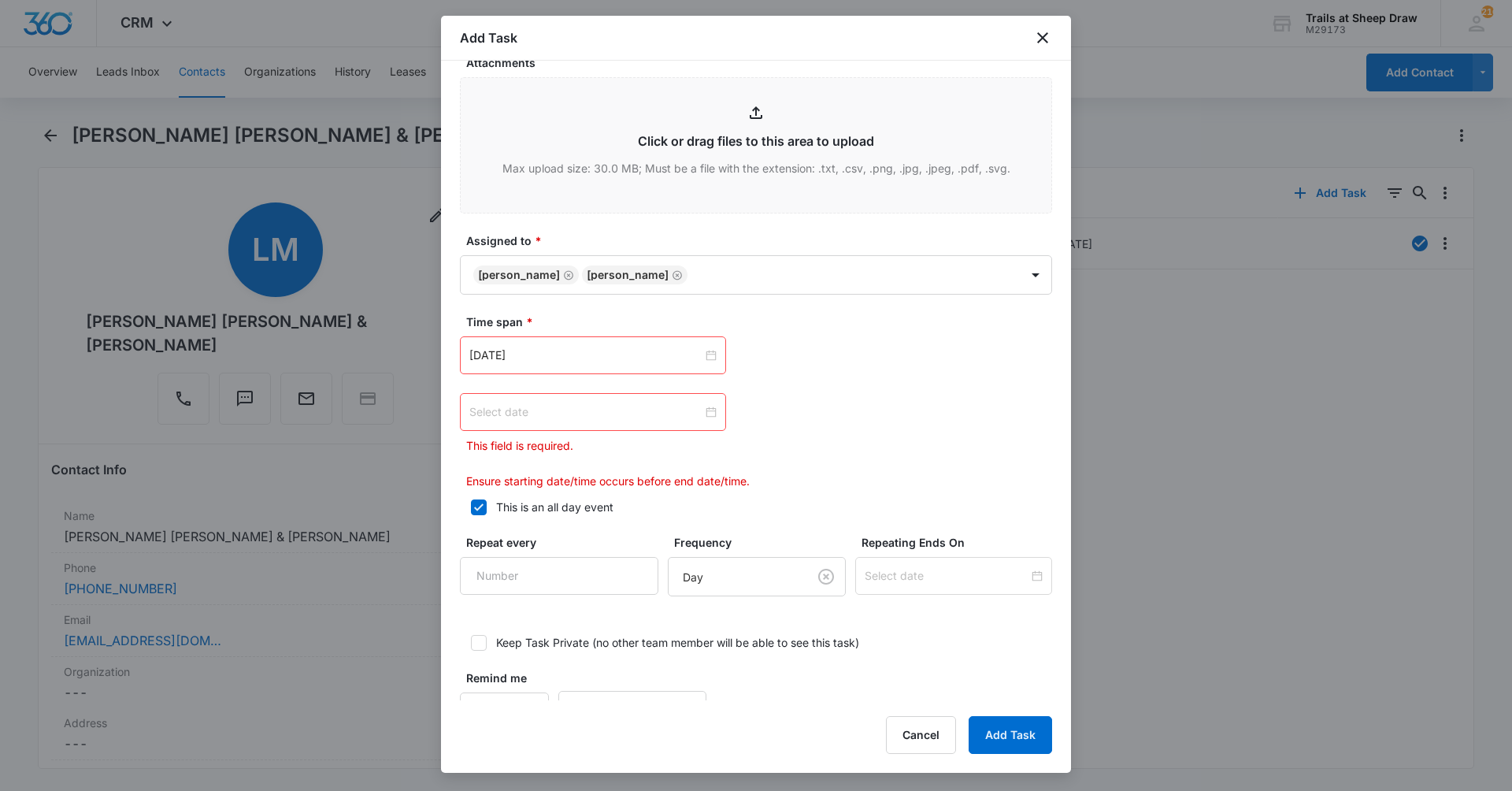
click at [704, 409] on div at bounding box center [594, 411] width 248 height 18
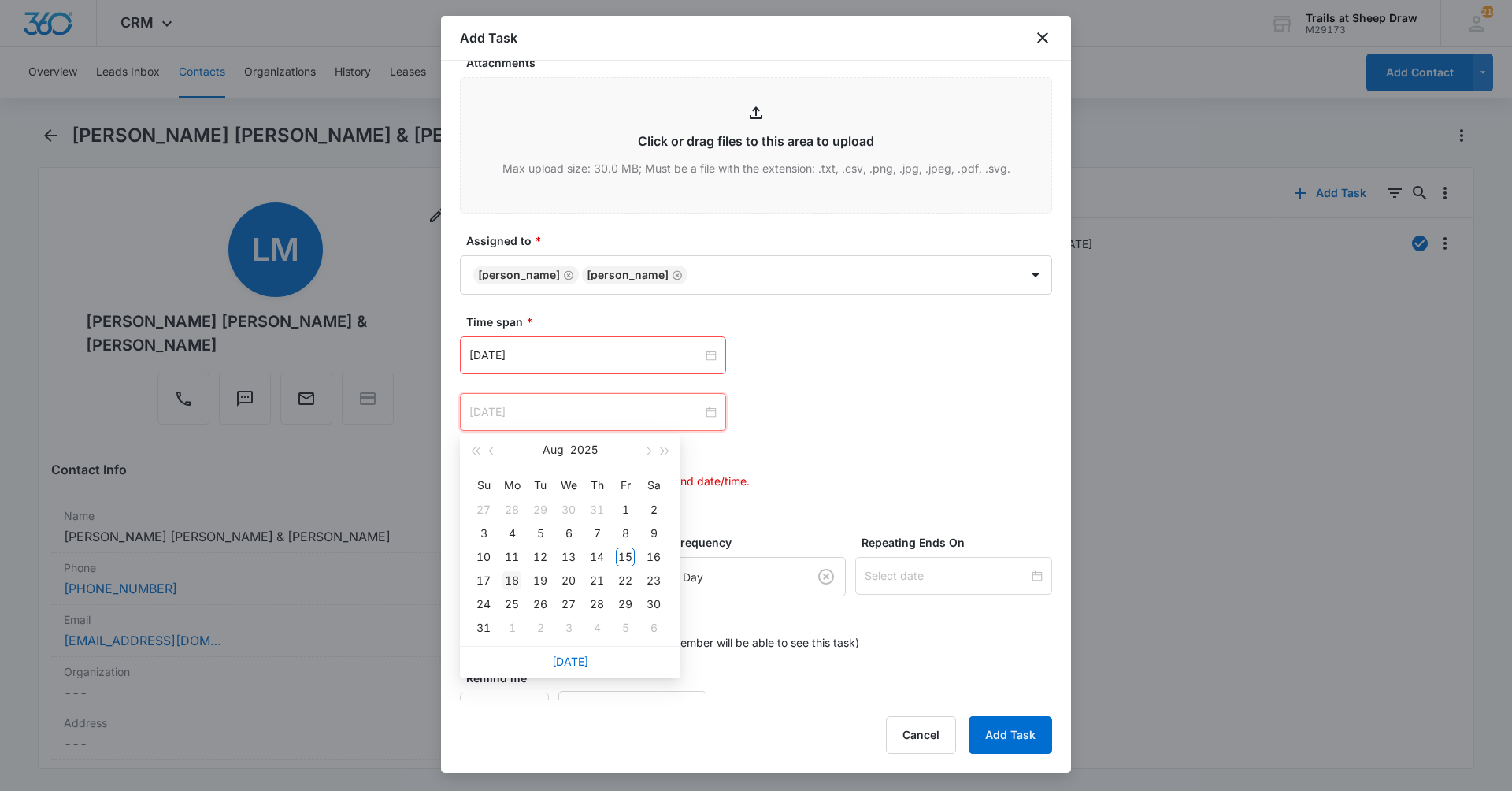
type input "[DATE]"
click at [520, 576] on div "18" at bounding box center [512, 581] width 19 height 19
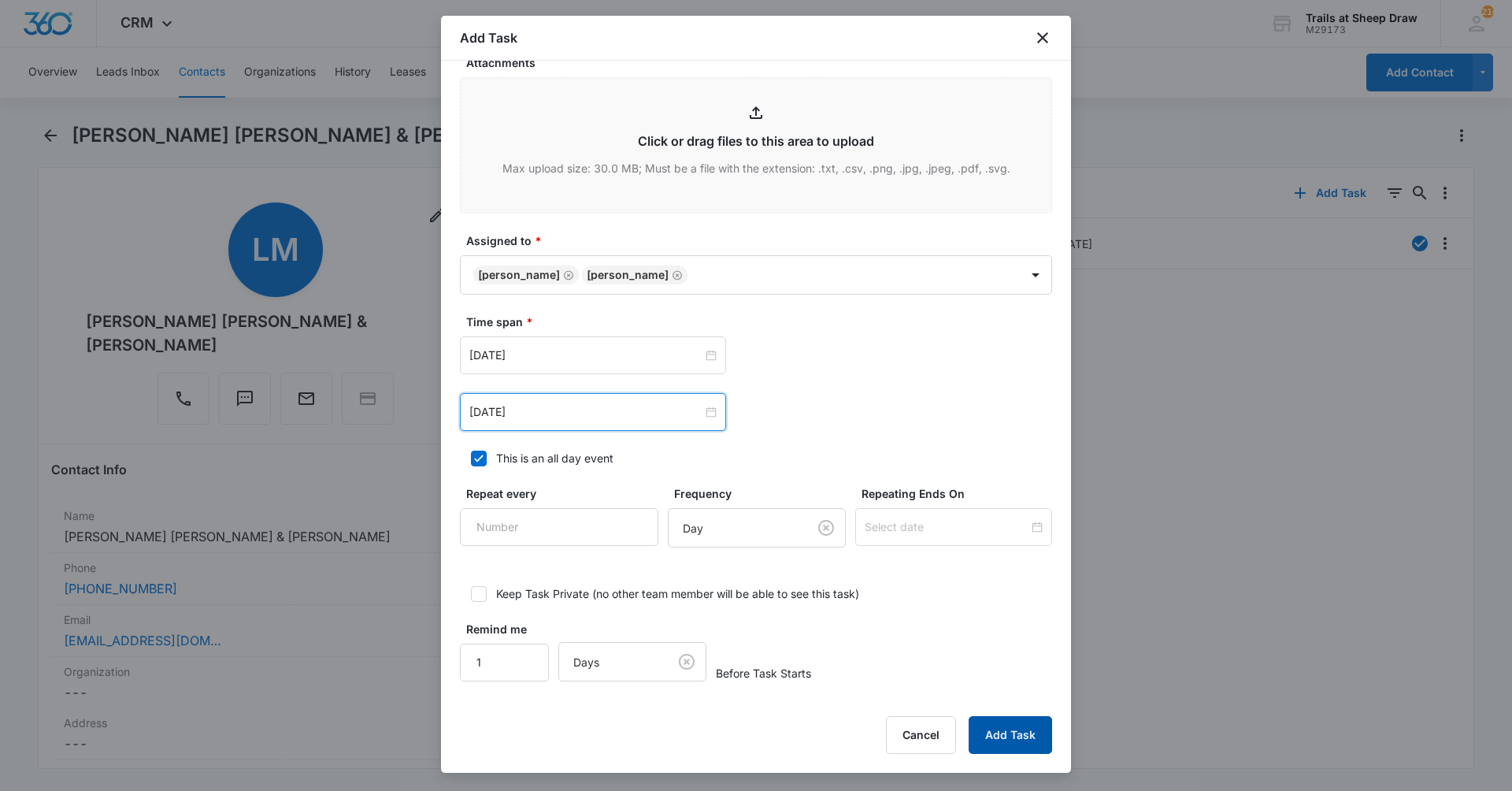
click at [1019, 731] on button "Add Task" at bounding box center [1010, 735] width 84 height 38
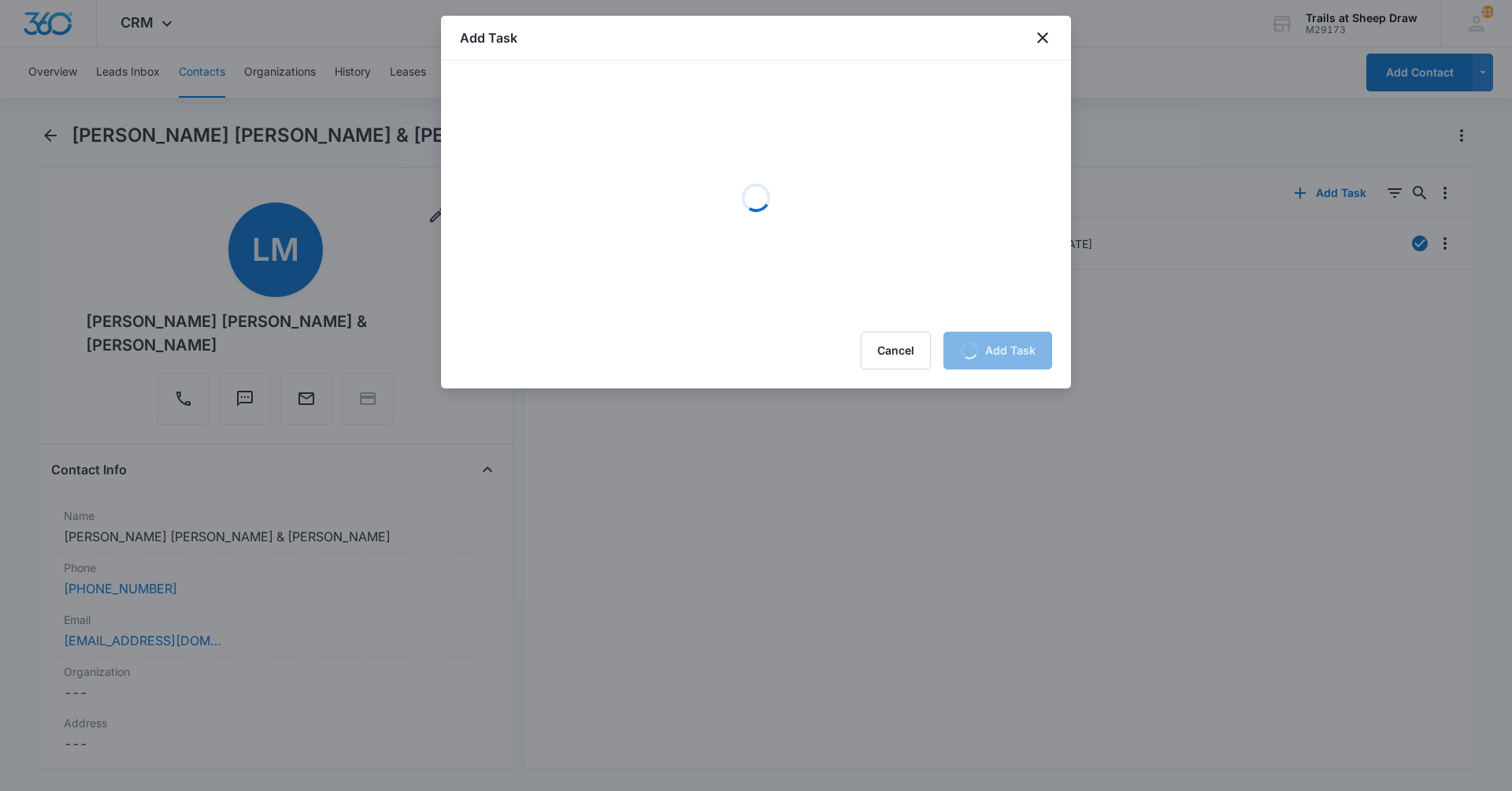
scroll to position [0, 0]
